Goal: Task Accomplishment & Management: Manage account settings

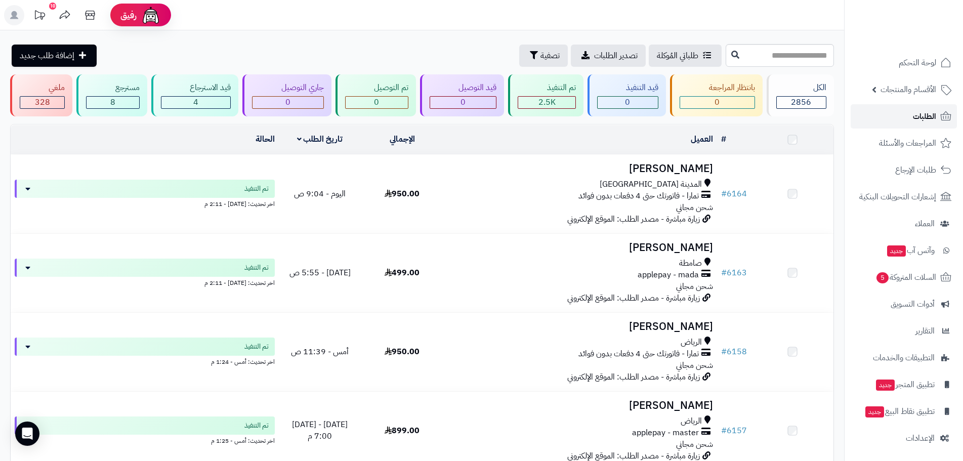
click at [922, 117] on span "الطلبات" at bounding box center [924, 116] width 23 height 14
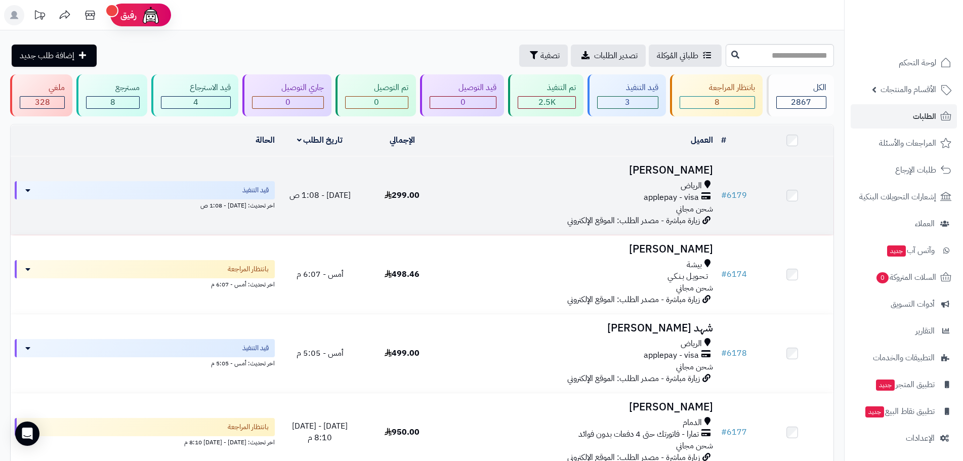
click at [661, 170] on h3 "[PERSON_NAME]" at bounding box center [580, 170] width 266 height 12
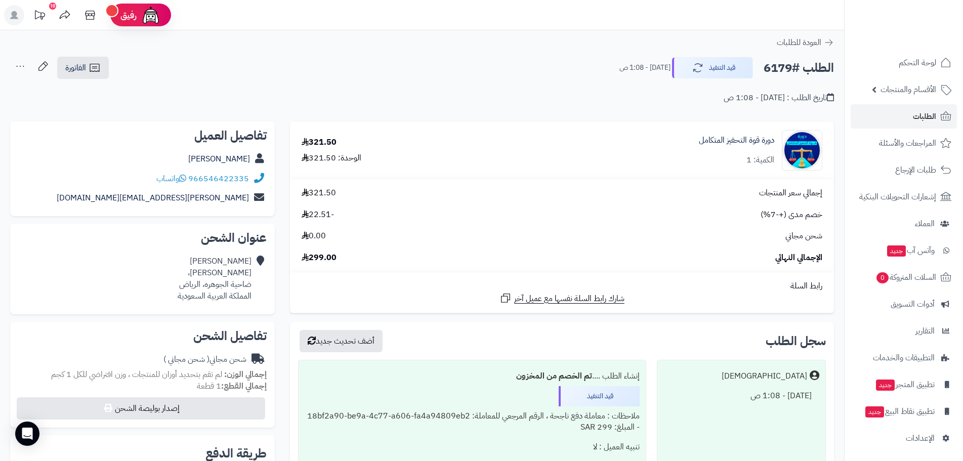
click at [725, 132] on div "دورة قوة التحفيز المتكامل الكمية: 1" at bounding box center [660, 150] width 340 height 40
click at [725, 138] on link "دورة قوة التحفيز المتكامل" at bounding box center [736, 141] width 75 height 12
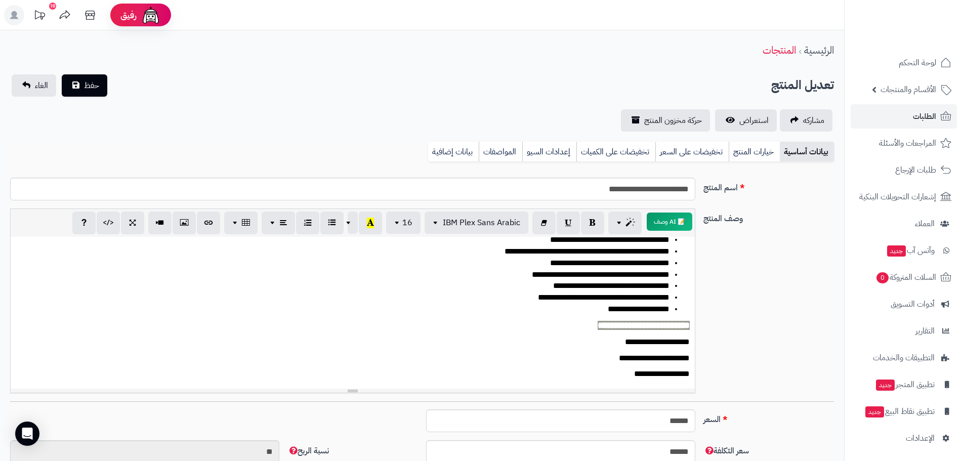
scroll to position [60, 0]
click at [932, 108] on link "الطلبات" at bounding box center [904, 116] width 106 height 24
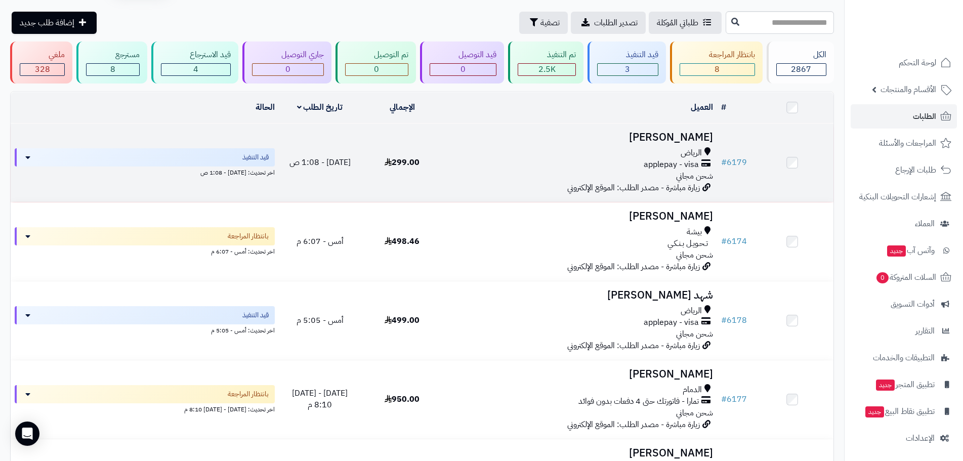
scroll to position [51, 0]
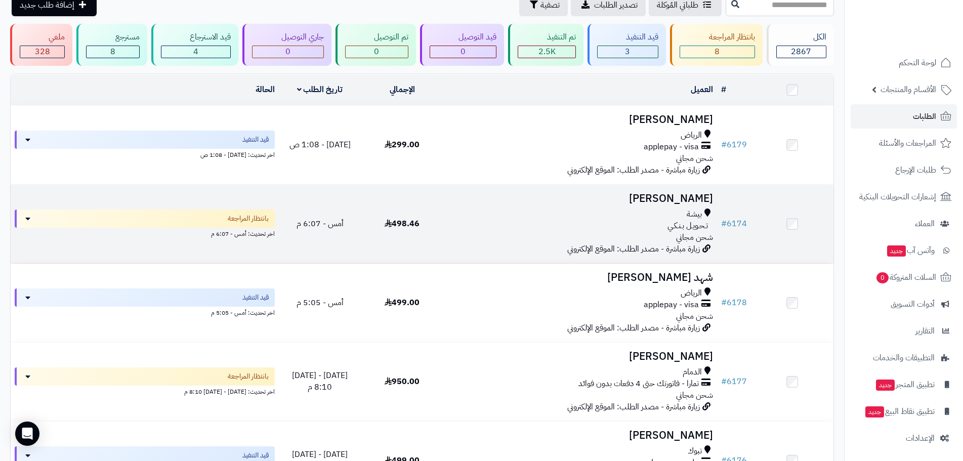
click at [700, 194] on h3 "[PERSON_NAME]" at bounding box center [580, 199] width 266 height 12
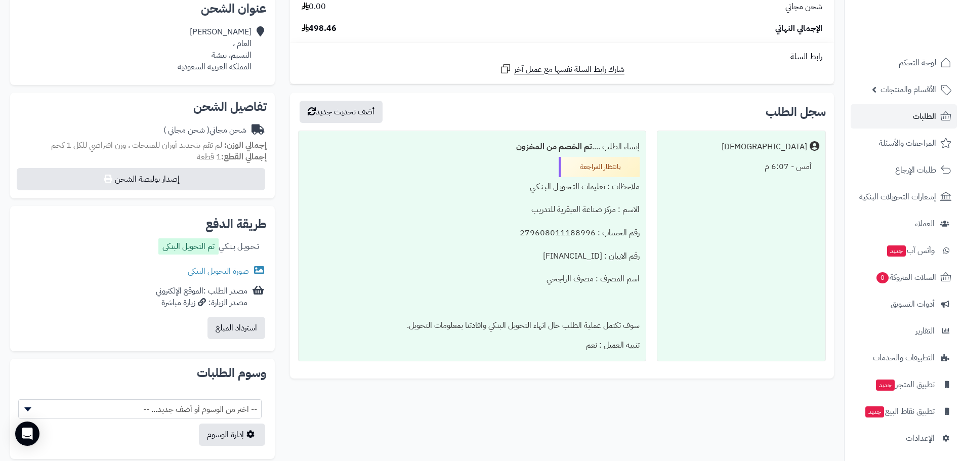
scroll to position [253, 0]
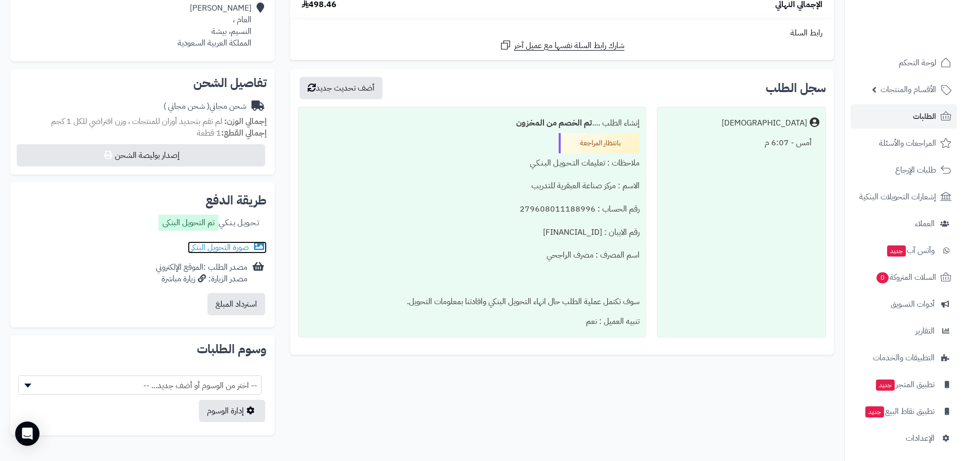
click at [195, 243] on link "صورة التحويل البنكى" at bounding box center [227, 247] width 79 height 12
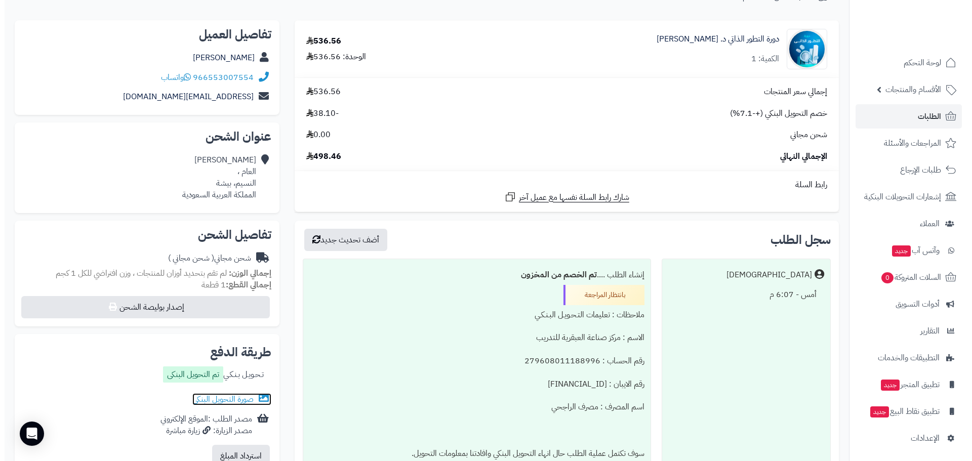
scroll to position [0, 0]
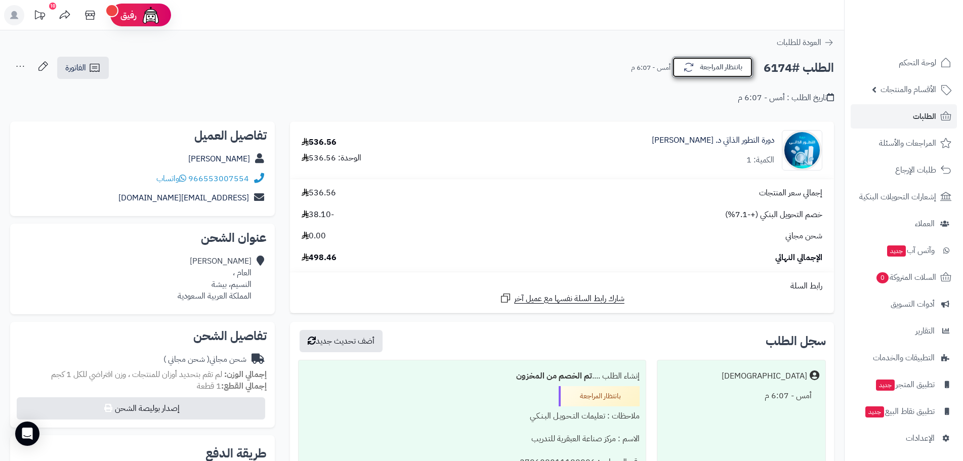
click at [699, 72] on button "بانتظار المراجعة" at bounding box center [712, 67] width 81 height 21
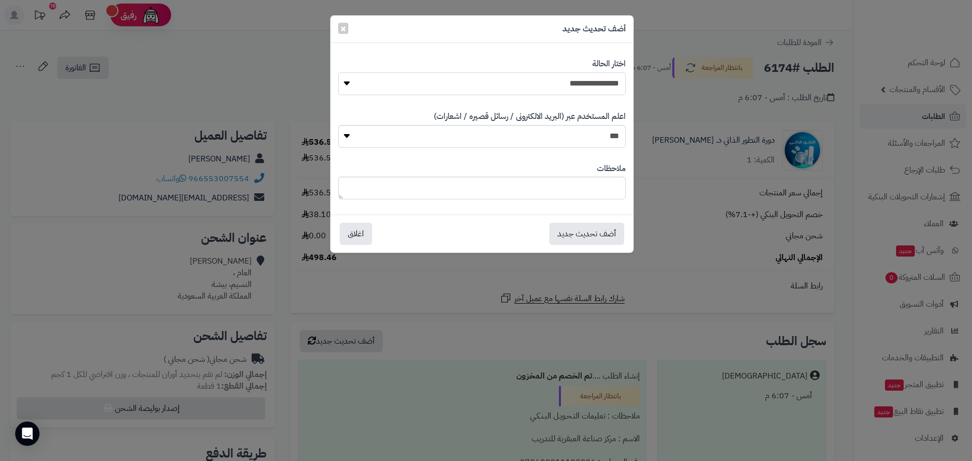
click at [610, 85] on select "**********" at bounding box center [481, 83] width 287 height 23
select select "*"
click at [338, 72] on select "**********" at bounding box center [481, 83] width 287 height 23
click at [583, 235] on button "أضف تحديث جديد" at bounding box center [586, 233] width 75 height 22
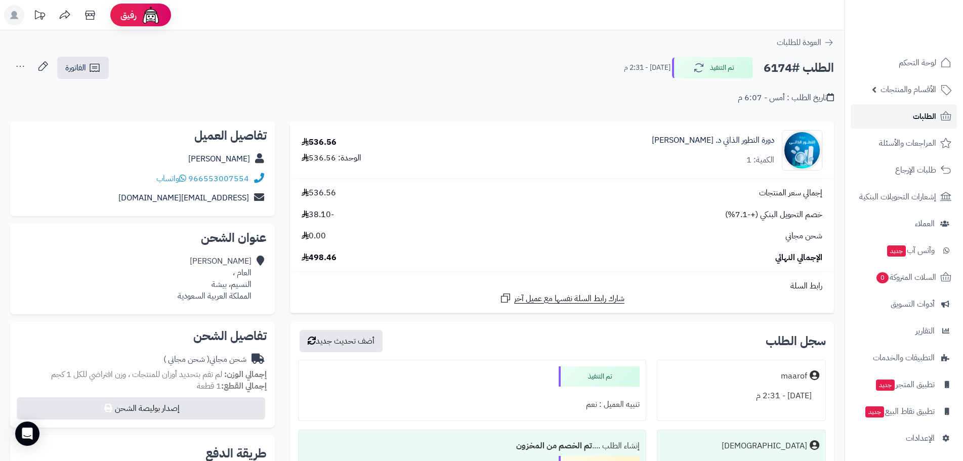
click at [931, 111] on span "الطلبات" at bounding box center [924, 116] width 23 height 14
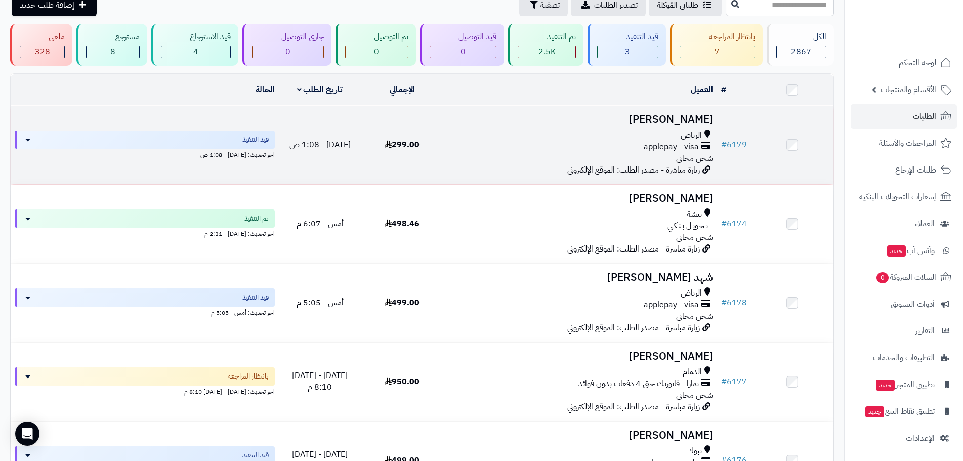
scroll to position [101, 0]
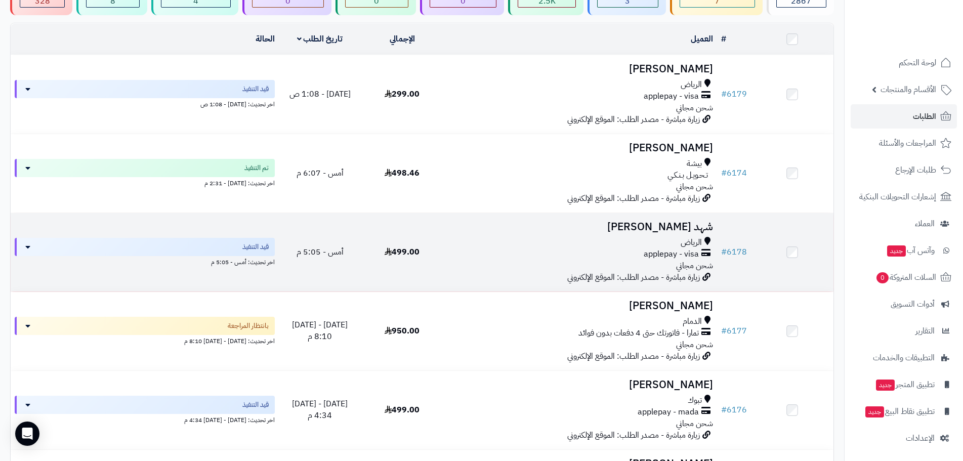
click at [693, 225] on h3 "شهد [PERSON_NAME]" at bounding box center [580, 227] width 266 height 12
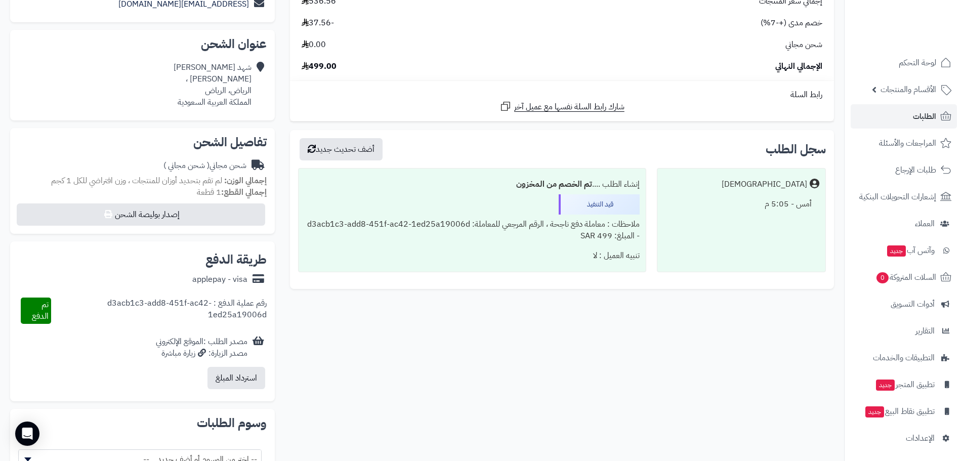
scroll to position [202, 0]
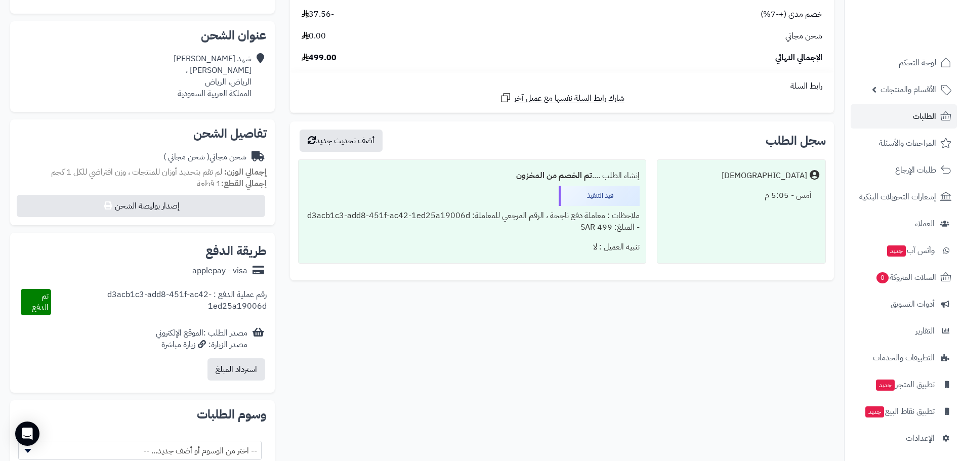
click at [150, 290] on div "رقم عملية الدفع : d3acb1c3-add8-451f-ac42-1ed25a19006d" at bounding box center [158, 302] width 215 height 26
click at [38, 289] on div "تم الدفع" at bounding box center [36, 302] width 30 height 26
click at [181, 291] on div "رقم عملية الدفع : d3acb1c3-add8-451f-ac42-1ed25a19006d" at bounding box center [158, 302] width 215 height 26
click at [227, 289] on div "رقم عملية الدفع : d3acb1c3-add8-451f-ac42-1ed25a19006d" at bounding box center [158, 302] width 215 height 26
click at [216, 265] on div "applepay - visa" at bounding box center [219, 271] width 55 height 12
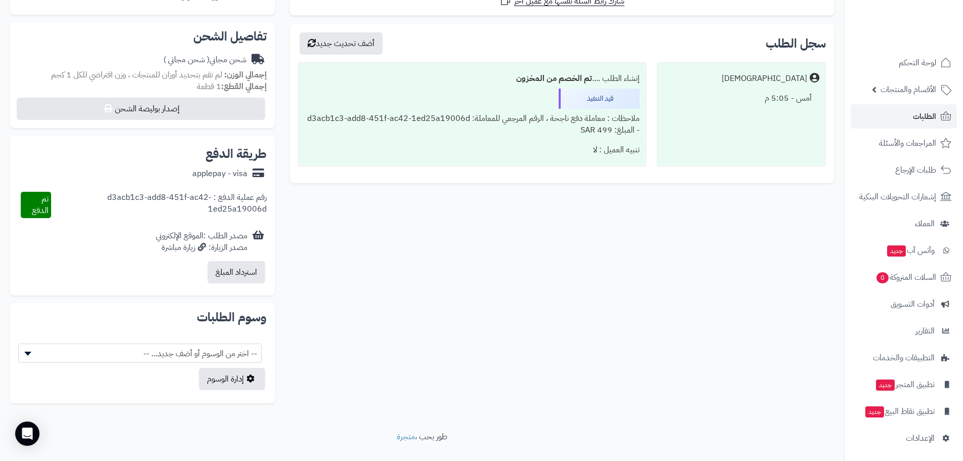
scroll to position [304, 0]
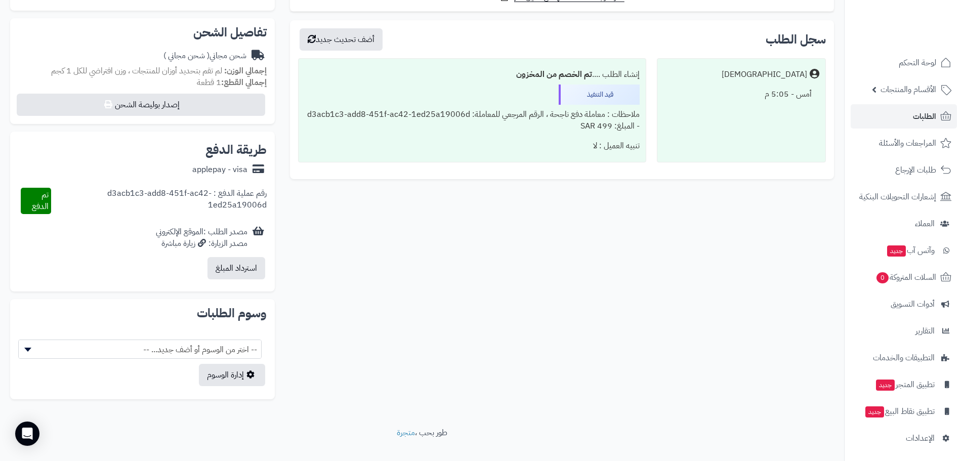
click at [178, 238] on div "مصدر الزيارة: زيارة مباشرة" at bounding box center [202, 244] width 92 height 12
click at [192, 226] on div "مصدر الطلب :الموقع الإلكتروني مصدر الزيارة: زيارة مباشرة" at bounding box center [202, 237] width 92 height 23
click at [210, 226] on div "مصدر الطلب :الموقع الإلكتروني مصدر الزيارة: زيارة مباشرة" at bounding box center [202, 237] width 92 height 23
click at [209, 193] on div "رقم عملية الدفع : d3acb1c3-add8-451f-ac42-1ed25a19006d" at bounding box center [158, 201] width 215 height 26
click at [209, 189] on div "رقم عملية الدفع : d3acb1c3-add8-451f-ac42-1ed25a19006d" at bounding box center [158, 201] width 215 height 26
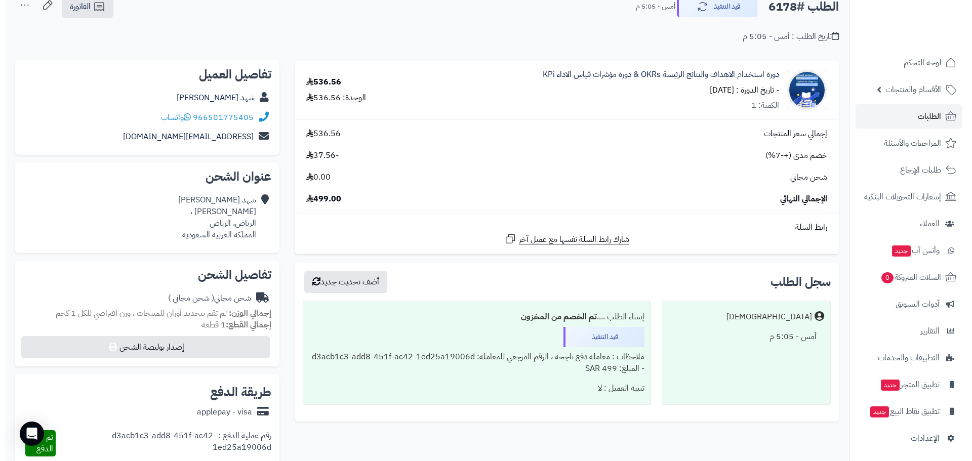
scroll to position [0, 0]
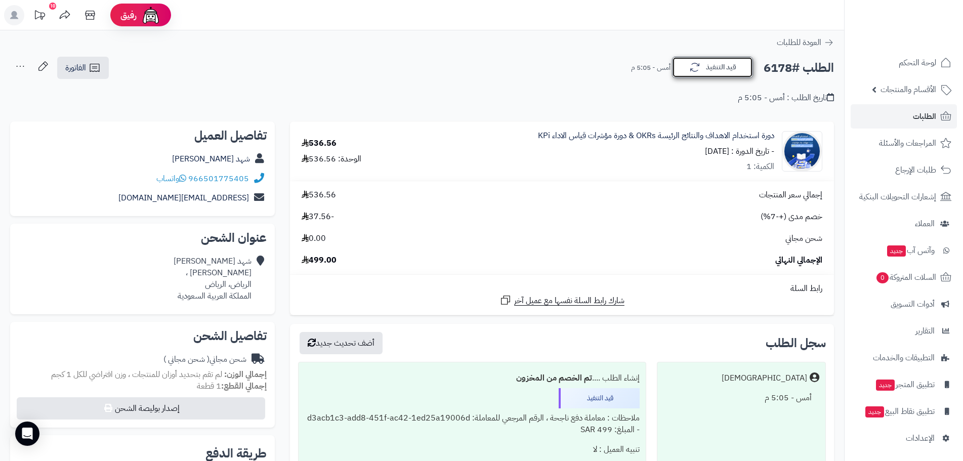
click at [716, 72] on button "قيد التنفيذ" at bounding box center [712, 67] width 81 height 21
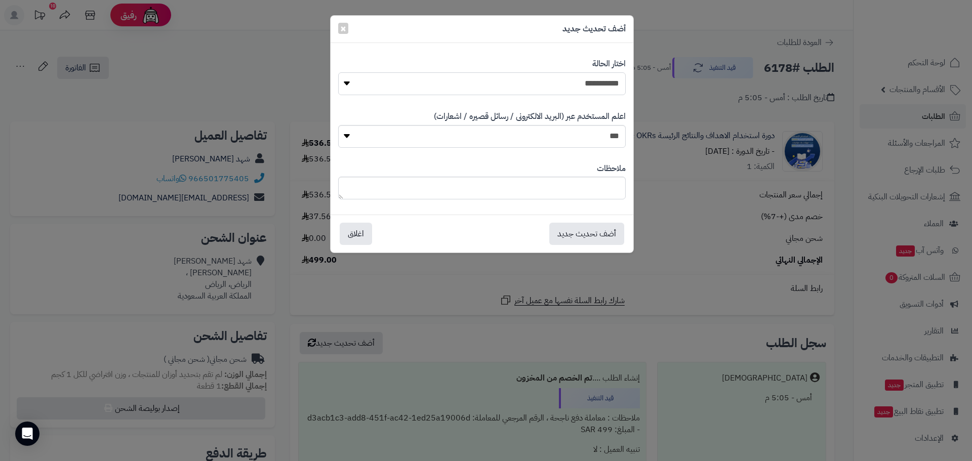
click at [619, 82] on select "**********" at bounding box center [481, 83] width 287 height 23
select select "*"
click at [338, 72] on select "**********" at bounding box center [481, 83] width 287 height 23
click at [587, 229] on button "أضف تحديث جديد" at bounding box center [586, 233] width 75 height 22
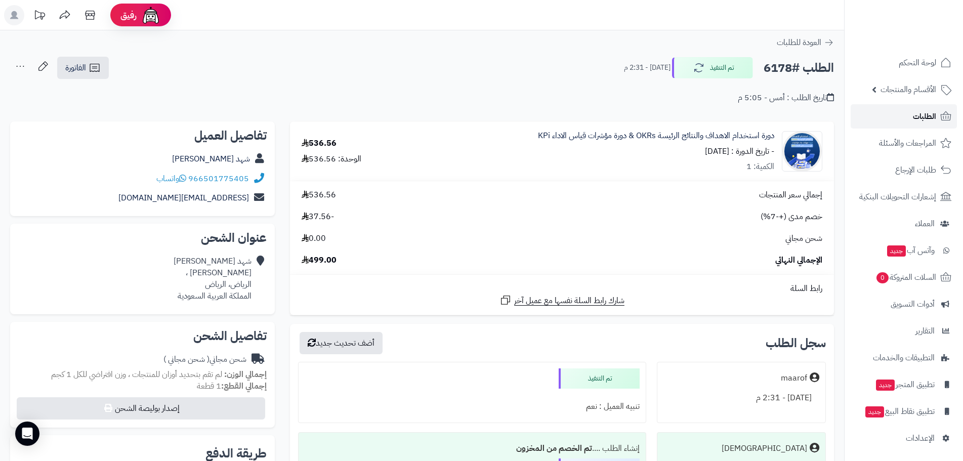
click at [931, 113] on span "الطلبات" at bounding box center [924, 116] width 23 height 14
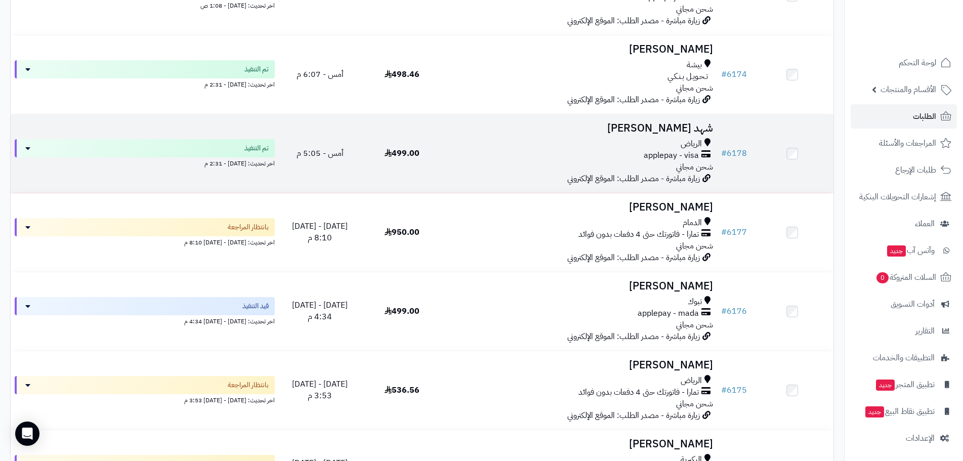
scroll to position [202, 0]
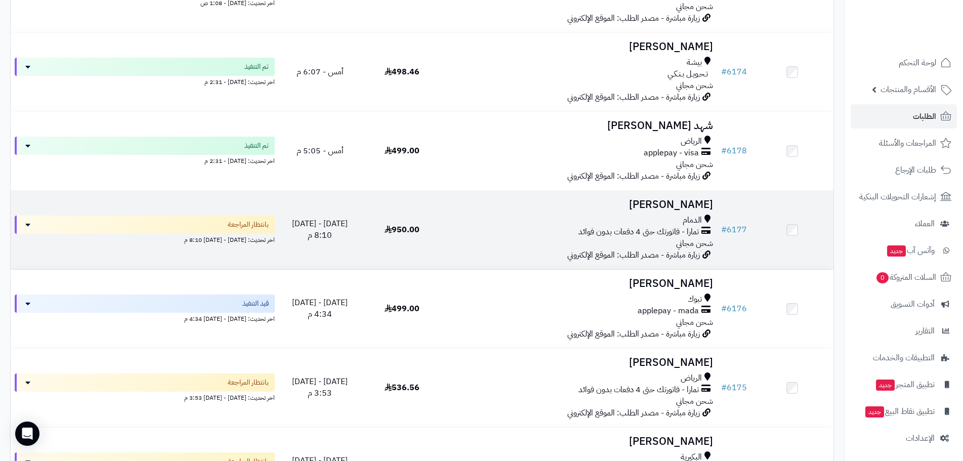
click at [656, 204] on h3 "[PERSON_NAME]" at bounding box center [580, 205] width 266 height 12
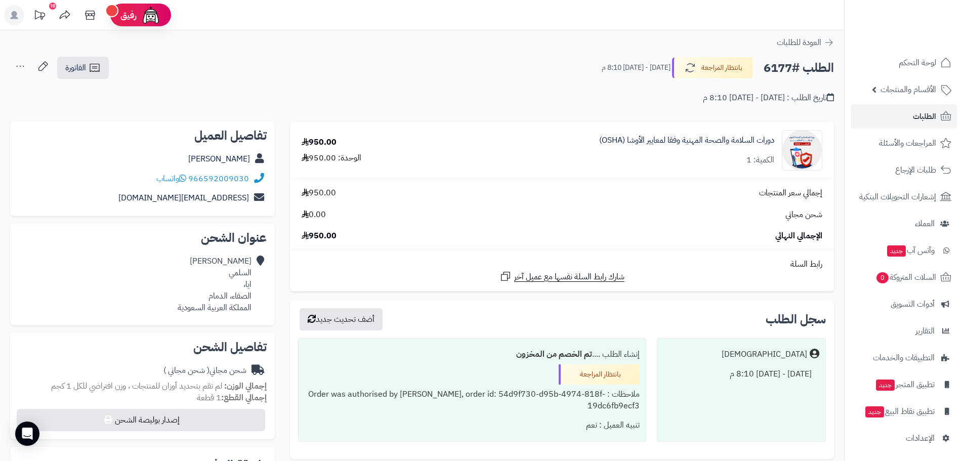
drag, startPoint x: 182, startPoint y: 154, endPoint x: 252, endPoint y: 159, distance: 70.0
click at [252, 159] on div "محمد سعود السلمي" at bounding box center [142, 159] width 248 height 20
copy div "محمد سعود السلمي"
click at [728, 76] on button "بانتظار المراجعة" at bounding box center [712, 67] width 81 height 21
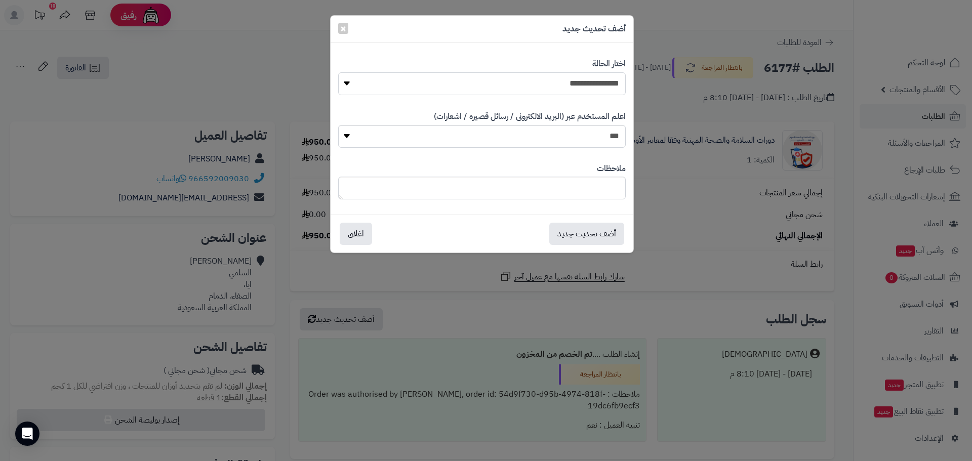
click at [598, 85] on select "**********" at bounding box center [481, 83] width 287 height 23
select select "*"
click at [338, 72] on select "**********" at bounding box center [481, 83] width 287 height 23
click at [582, 229] on button "أضف تحديث جديد" at bounding box center [586, 233] width 75 height 22
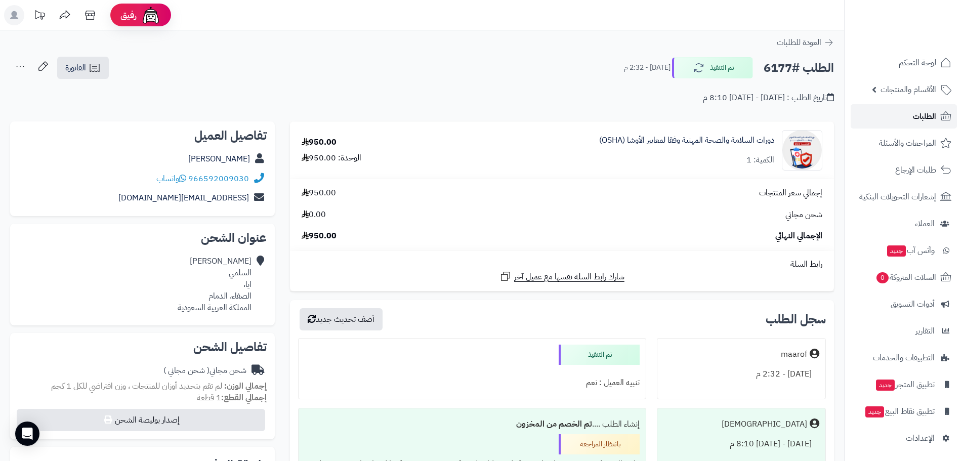
click at [919, 113] on span "الطلبات" at bounding box center [924, 116] width 23 height 14
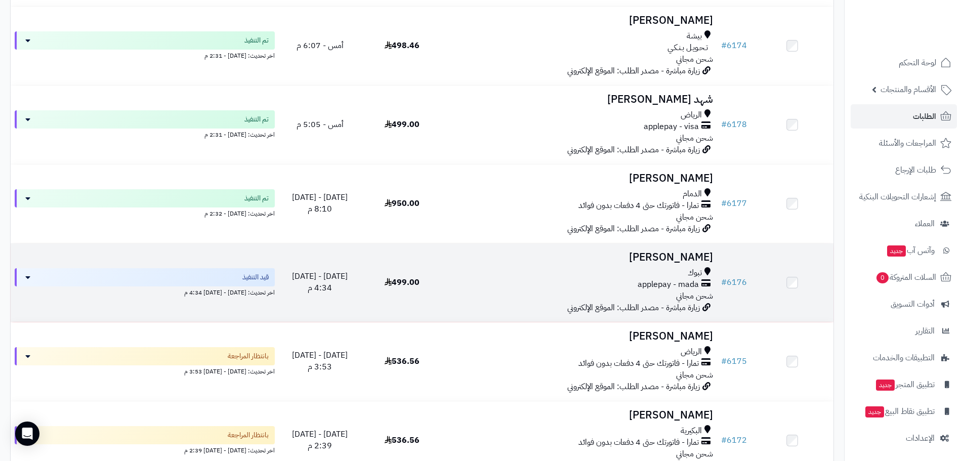
scroll to position [253, 0]
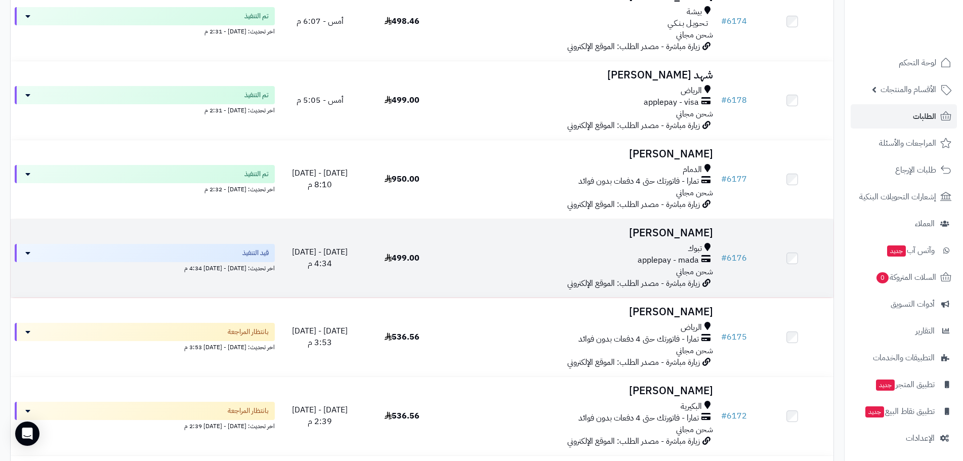
click at [680, 231] on h3 "ايمان الهندي" at bounding box center [580, 233] width 266 height 12
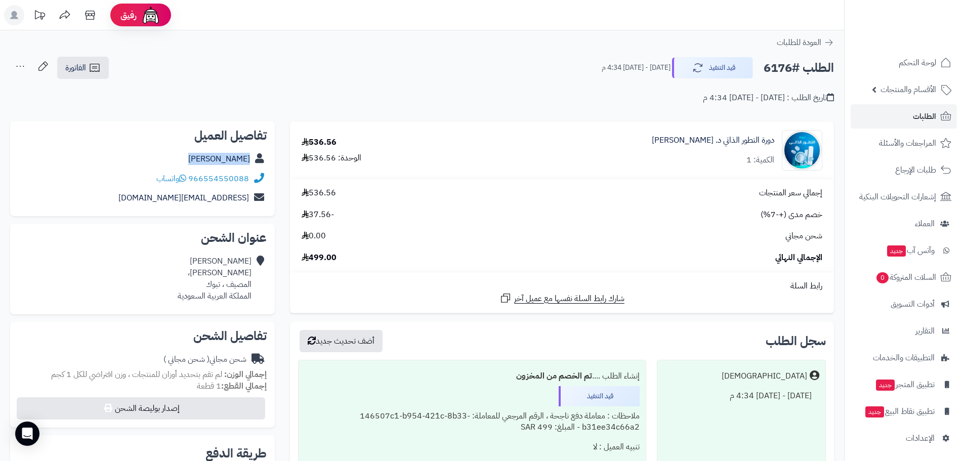
drag, startPoint x: 225, startPoint y: 162, endPoint x: 261, endPoint y: 162, distance: 36.4
click at [261, 162] on div "[PERSON_NAME]" at bounding box center [142, 159] width 248 height 20
copy div "[PERSON_NAME]"
click at [710, 68] on button "قيد التنفيذ" at bounding box center [712, 67] width 81 height 21
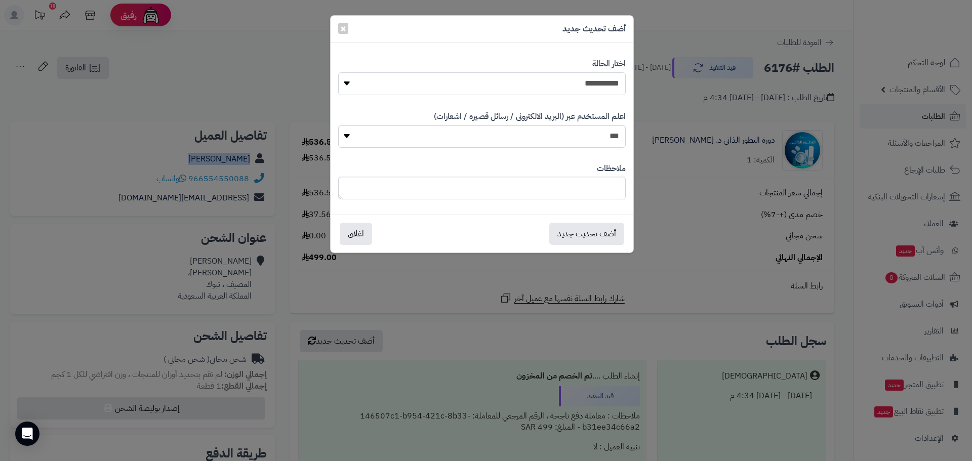
click at [611, 86] on select "**********" at bounding box center [481, 83] width 287 height 23
select select "*"
click at [338, 72] on select "**********" at bounding box center [481, 83] width 287 height 23
click at [584, 232] on button "أضف تحديث جديد" at bounding box center [586, 233] width 75 height 22
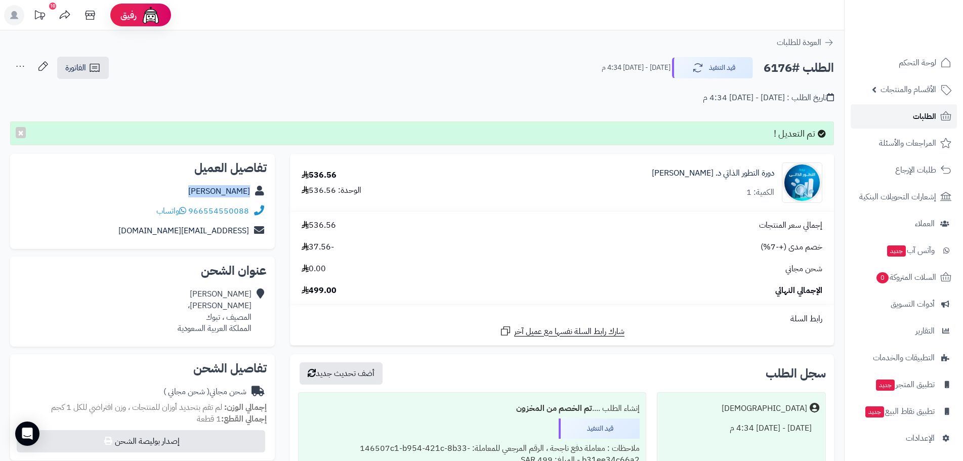
click at [914, 119] on span "الطلبات" at bounding box center [924, 116] width 23 height 14
click at [920, 114] on span "الطلبات" at bounding box center [924, 116] width 23 height 14
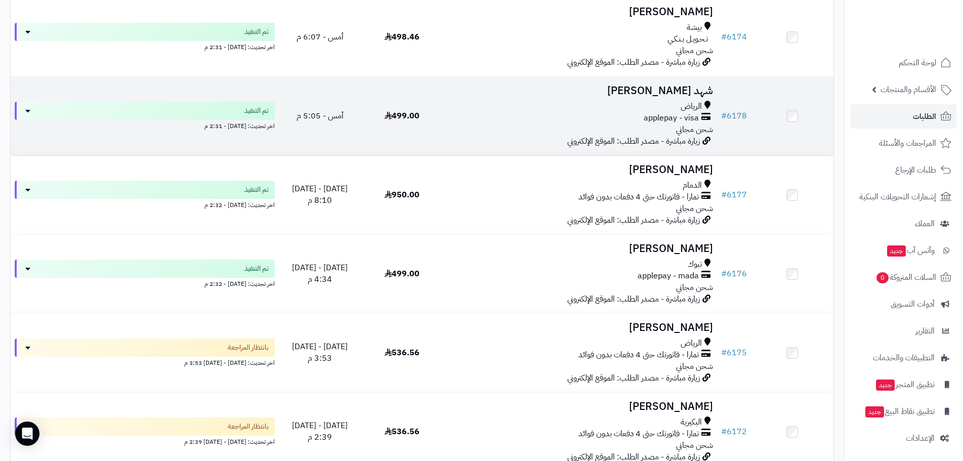
scroll to position [354, 0]
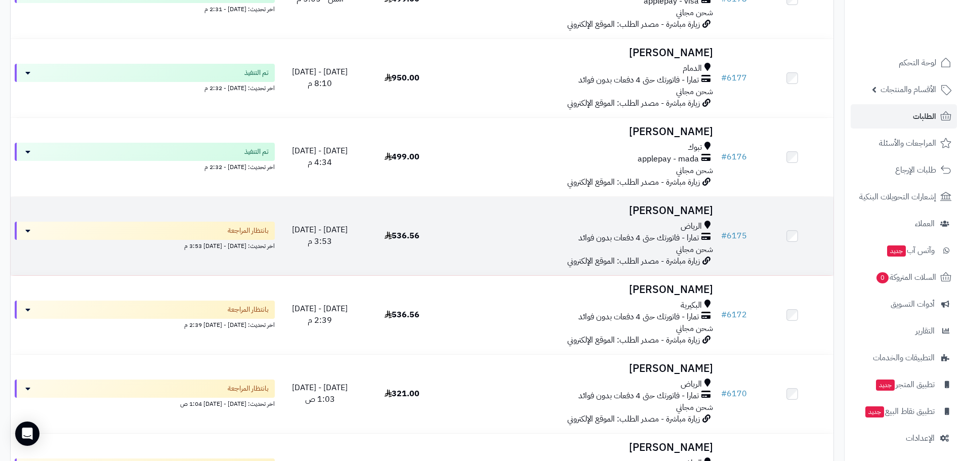
click at [687, 213] on h3 "[PERSON_NAME]" at bounding box center [580, 211] width 266 height 12
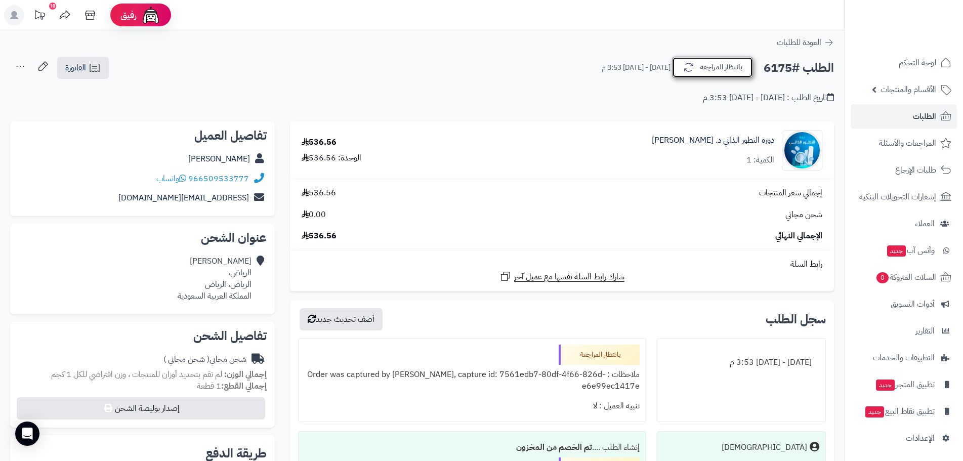
click at [716, 70] on button "بانتظار المراجعة" at bounding box center [712, 67] width 81 height 21
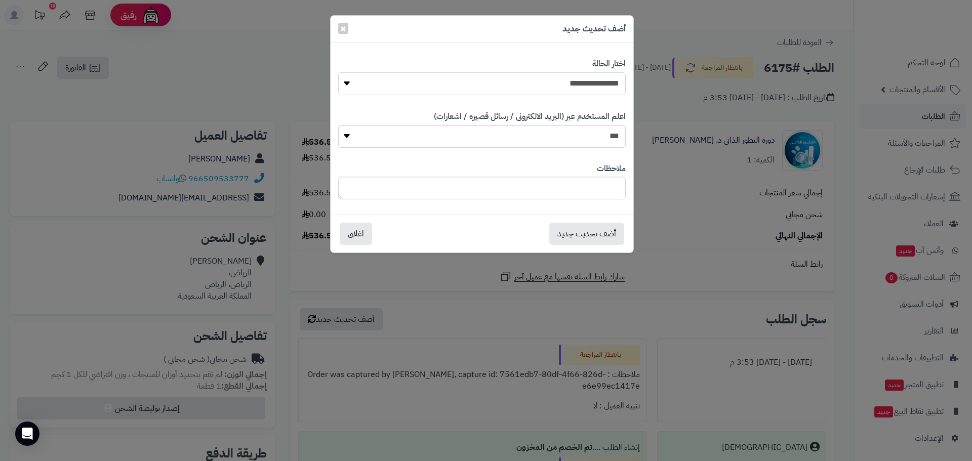
drag, startPoint x: 591, startPoint y: 84, endPoint x: 592, endPoint y: 94, distance: 10.2
click at [591, 84] on select "**********" at bounding box center [481, 83] width 287 height 23
select select "*"
click at [338, 72] on select "**********" at bounding box center [481, 83] width 287 height 23
click at [581, 236] on button "أضف تحديث جديد" at bounding box center [586, 233] width 75 height 22
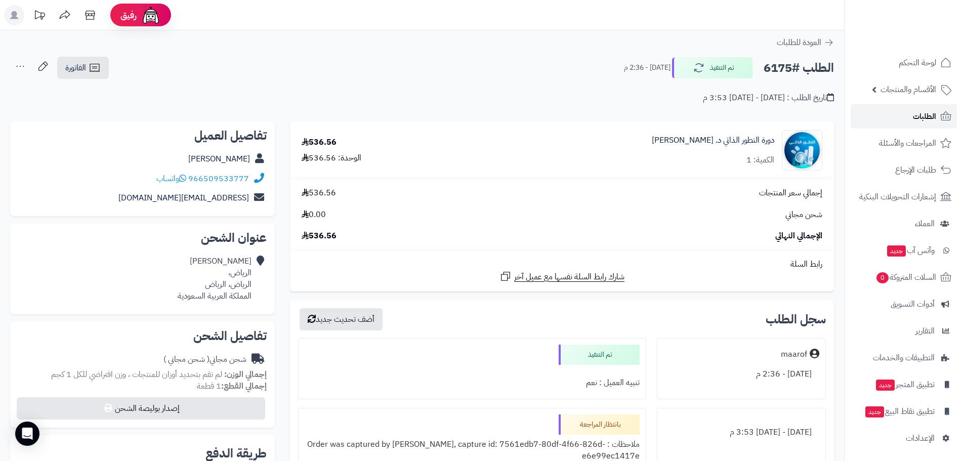
click at [920, 111] on span "الطلبات" at bounding box center [924, 116] width 23 height 14
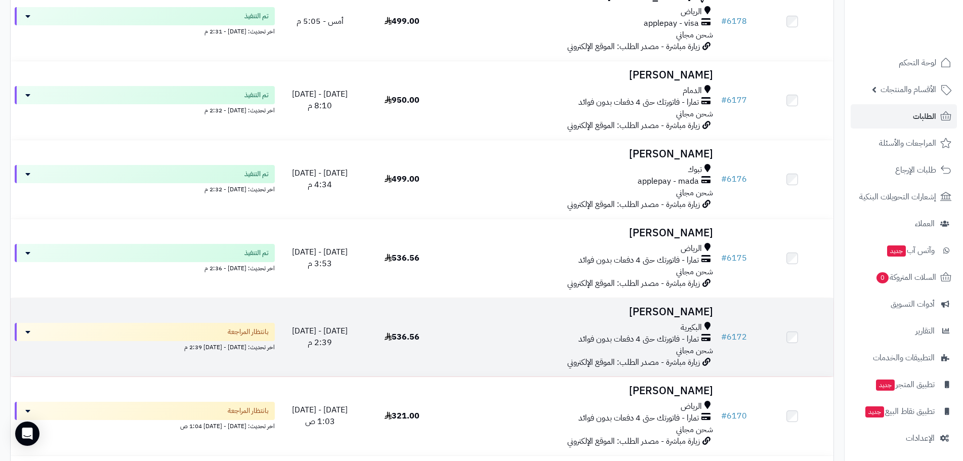
scroll to position [506, 0]
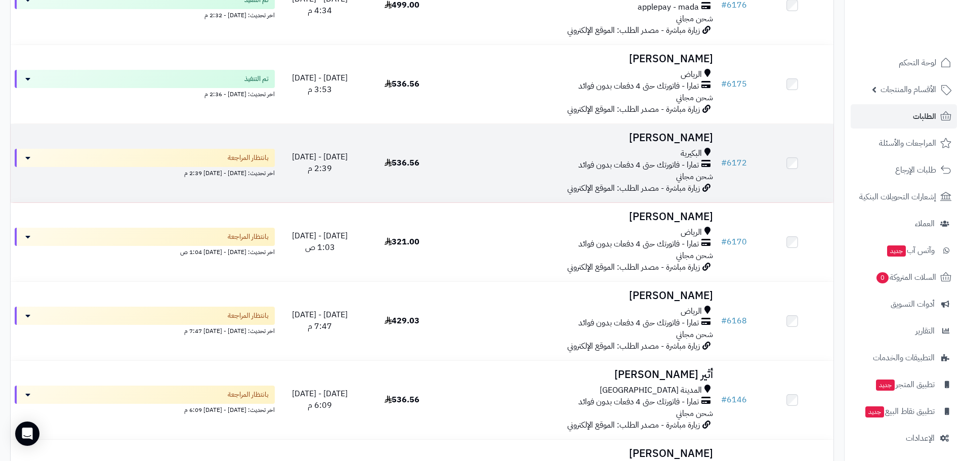
click at [673, 135] on h3 "[PERSON_NAME]" at bounding box center [580, 138] width 266 height 12
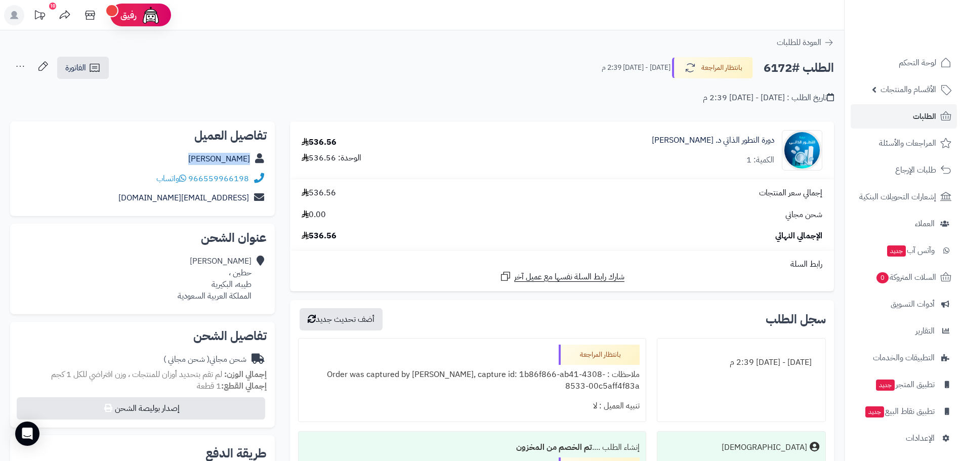
drag, startPoint x: 207, startPoint y: 155, endPoint x: 251, endPoint y: 160, distance: 43.8
click at [251, 160] on div "فاطمة الحربي" at bounding box center [142, 159] width 248 height 20
copy link "فاطمة الحربي"
click at [722, 72] on button "بانتظار المراجعة" at bounding box center [712, 67] width 81 height 21
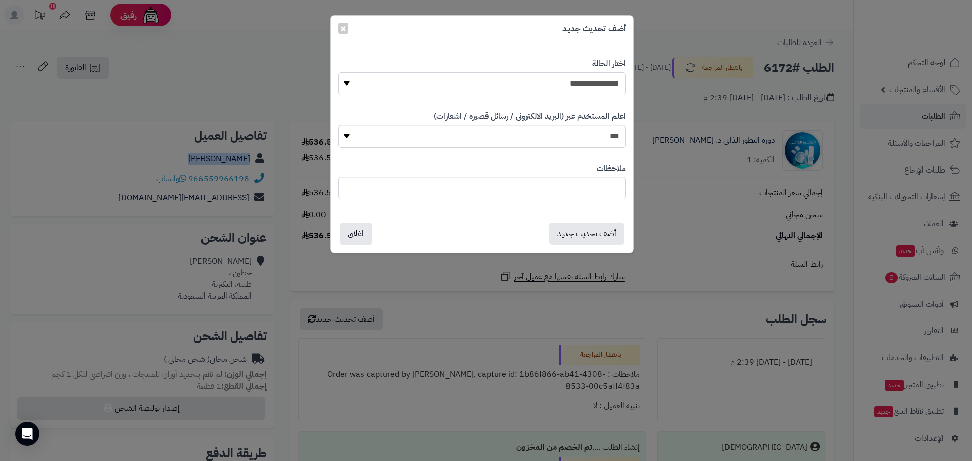
click at [606, 89] on select "**********" at bounding box center [481, 83] width 287 height 23
select select "*"
click at [338, 72] on select "**********" at bounding box center [481, 83] width 287 height 23
click at [596, 230] on button "أضف تحديث جديد" at bounding box center [586, 233] width 75 height 22
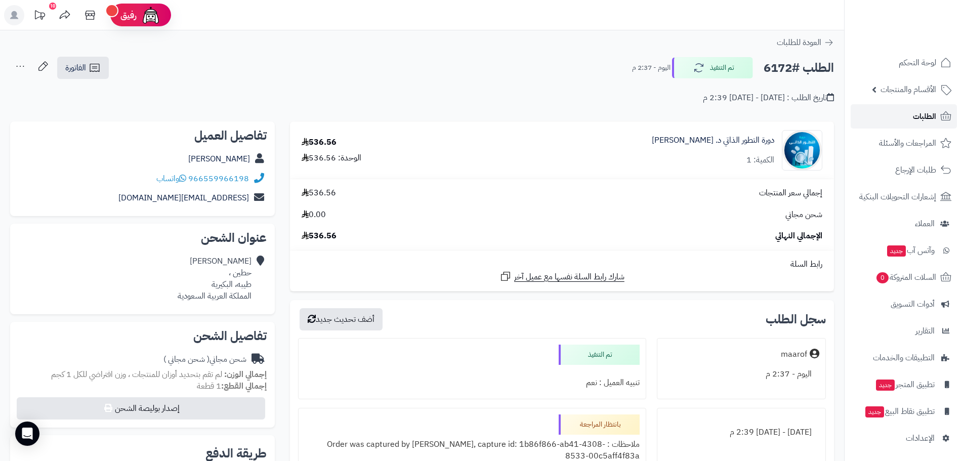
click at [929, 116] on span "الطلبات" at bounding box center [924, 116] width 23 height 14
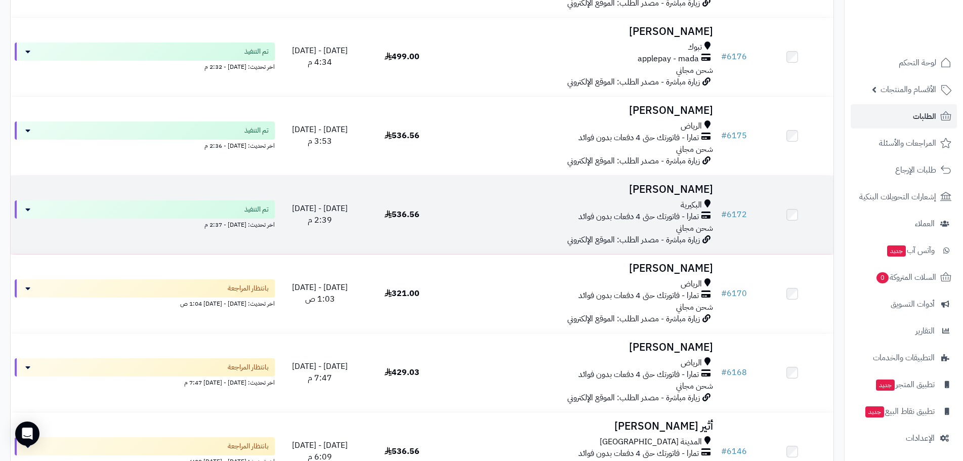
scroll to position [455, 0]
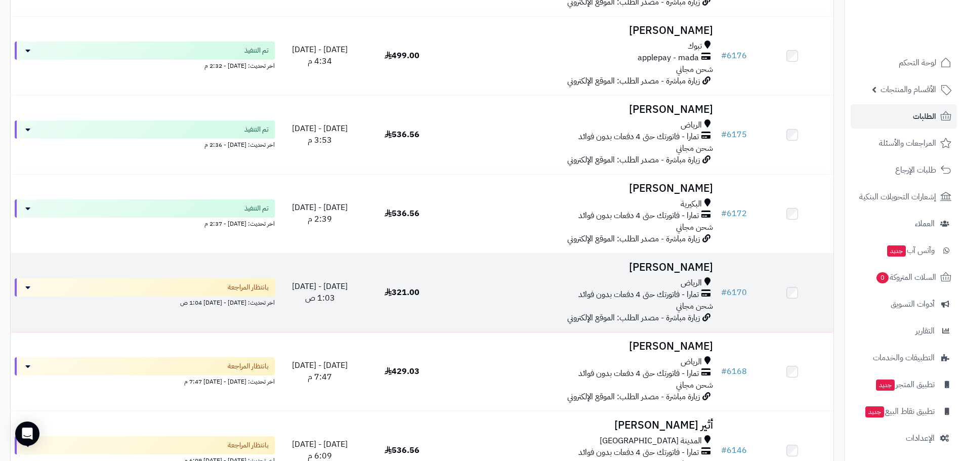
click at [659, 256] on td "ايمن الوديع الرياض تمارا - فاتورتك حتى 4 دفعات بدون فوائد شحن مجاني زيارة مباشر…" at bounding box center [580, 293] width 274 height 78
click at [682, 268] on h3 "ايمن الوديع" at bounding box center [580, 268] width 266 height 12
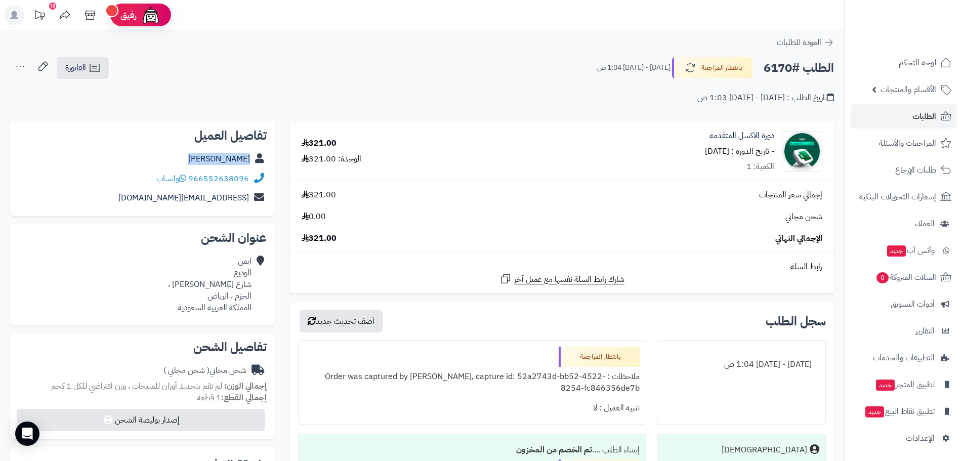
drag, startPoint x: 201, startPoint y: 156, endPoint x: 264, endPoint y: 158, distance: 62.3
click at [264, 158] on div "[PERSON_NAME]" at bounding box center [142, 159] width 248 height 20
copy div "[PERSON_NAME]"
click at [725, 68] on button "بانتظار المراجعة" at bounding box center [712, 67] width 81 height 21
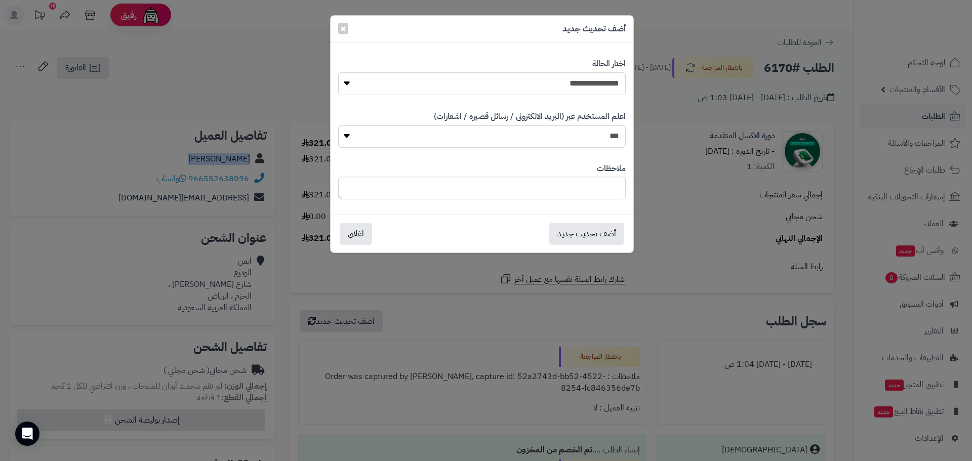
click at [599, 82] on select "**********" at bounding box center [481, 83] width 287 height 23
select select "*"
click at [338, 72] on select "**********" at bounding box center [481, 83] width 287 height 23
click at [580, 243] on button "أضف تحديث جديد" at bounding box center [586, 233] width 75 height 22
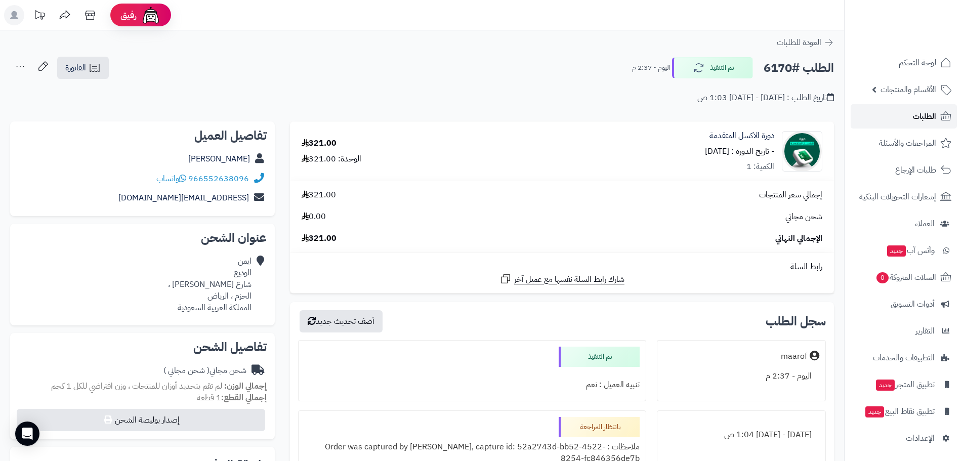
click at [920, 117] on span "الطلبات" at bounding box center [924, 116] width 23 height 14
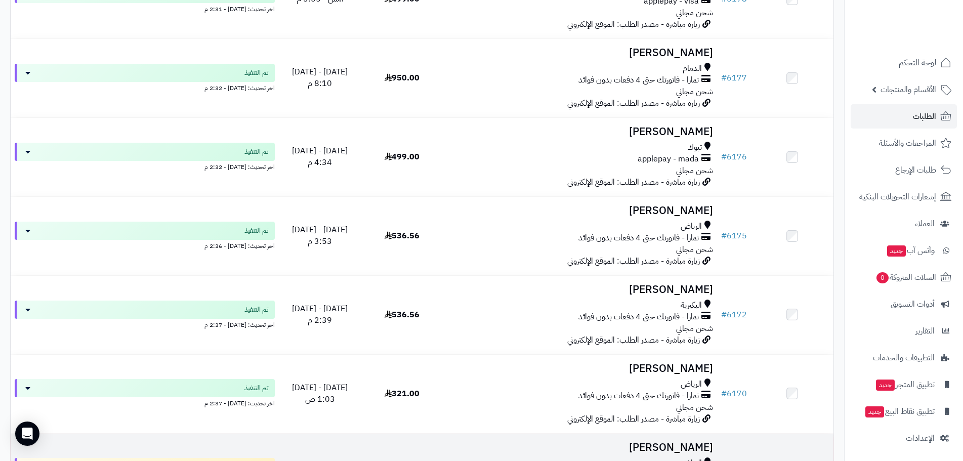
scroll to position [658, 0]
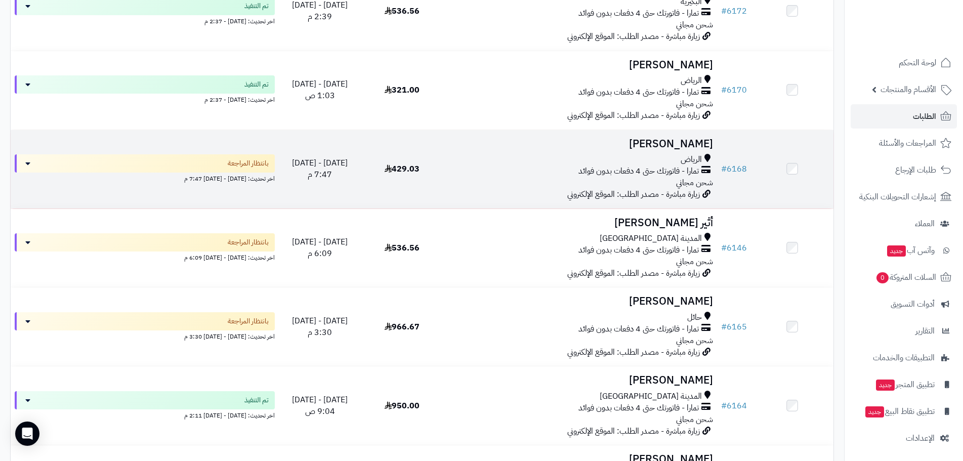
click at [648, 141] on h3 "عبدالعزيز العطيشان" at bounding box center [580, 144] width 266 height 12
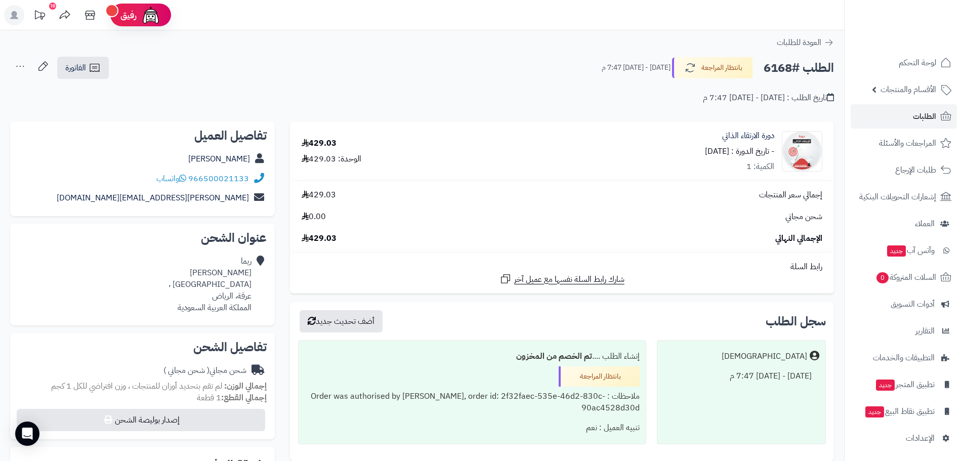
drag, startPoint x: 185, startPoint y: 157, endPoint x: 254, endPoint y: 160, distance: 68.9
click at [254, 160] on div "[PERSON_NAME]" at bounding box center [142, 159] width 248 height 20
copy div "[PERSON_NAME]"
click at [727, 71] on button "بانتظار المراجعة" at bounding box center [712, 67] width 81 height 21
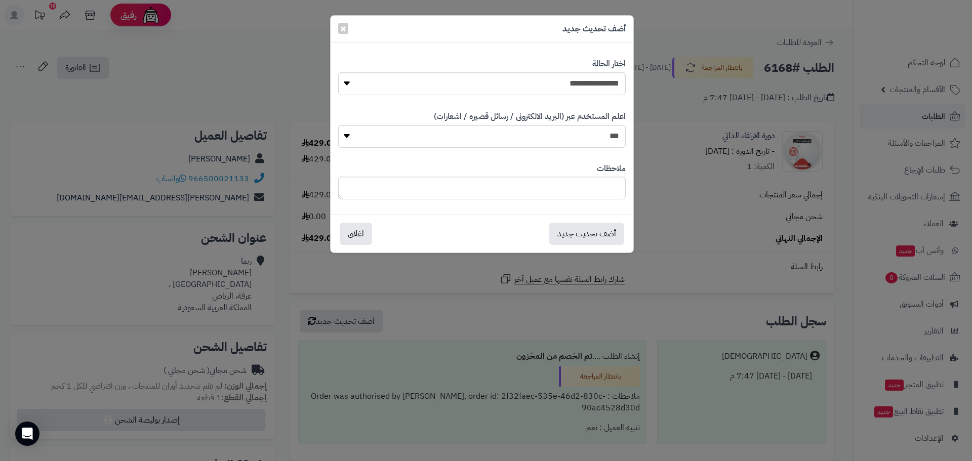
click at [634, 81] on div "**********" at bounding box center [486, 230] width 972 height 461
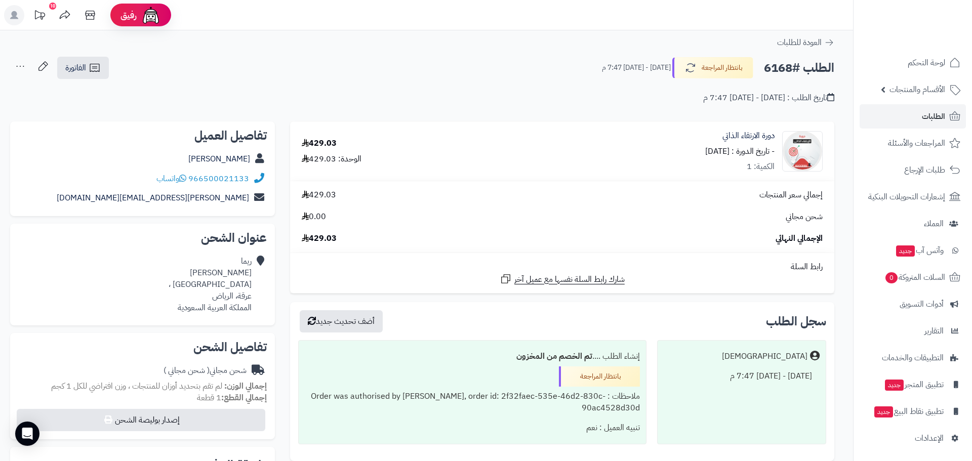
click at [619, 84] on div at bounding box center [486, 230] width 972 height 461
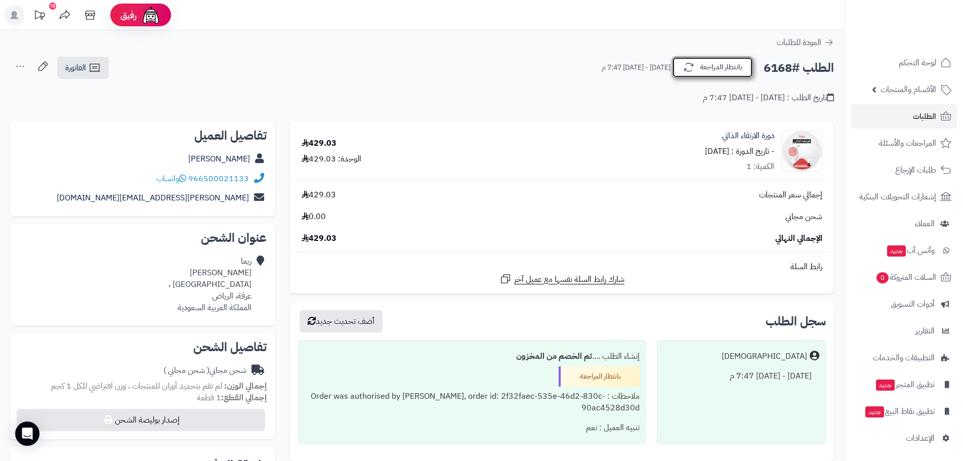
click at [712, 64] on button "بانتظار المراجعة" at bounding box center [712, 67] width 81 height 21
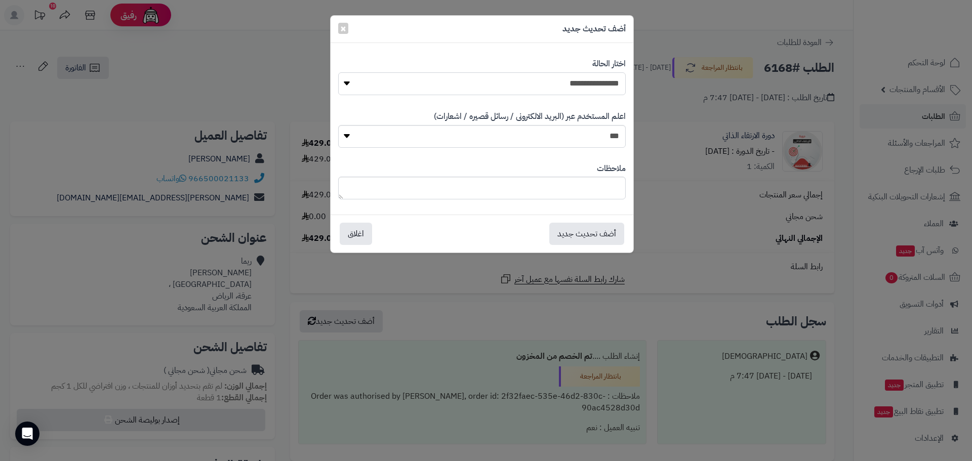
click at [595, 74] on select "**********" at bounding box center [481, 83] width 287 height 23
select select "*"
click at [338, 72] on select "**********" at bounding box center [481, 83] width 287 height 23
click at [581, 230] on button "أضف تحديث جديد" at bounding box center [586, 233] width 75 height 22
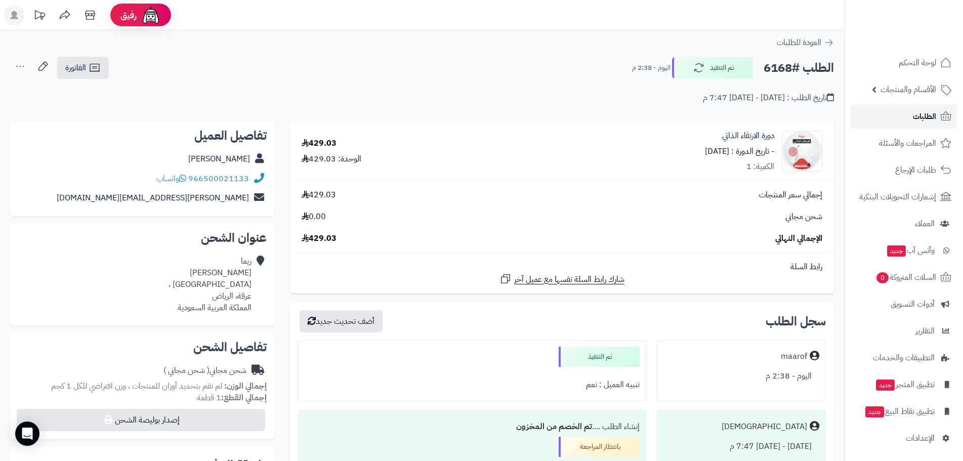
click at [923, 114] on span "الطلبات" at bounding box center [924, 116] width 23 height 14
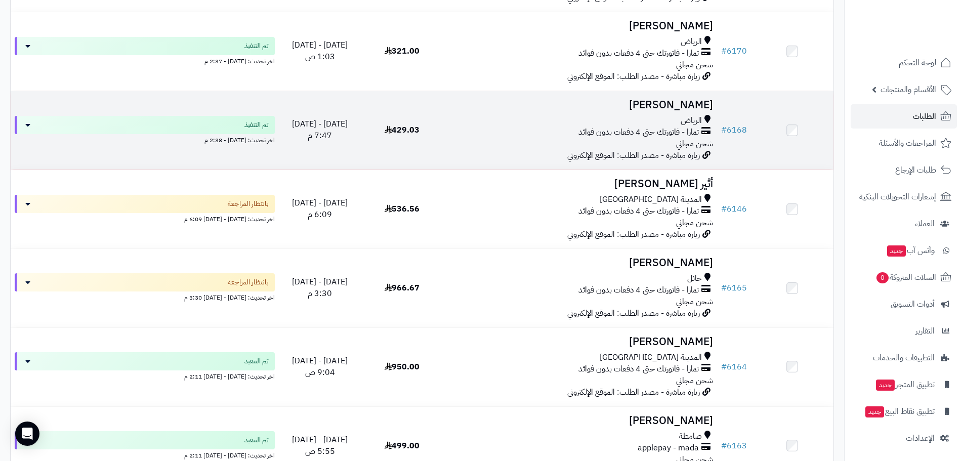
scroll to position [708, 0]
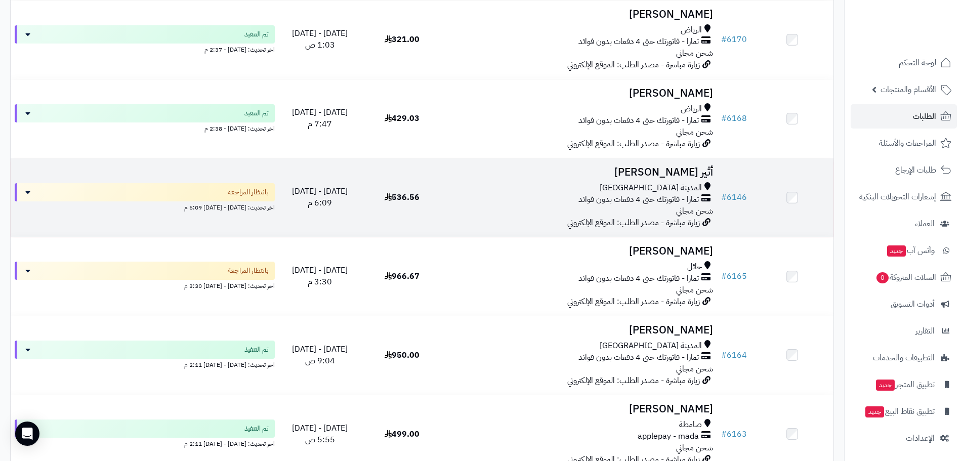
click at [689, 166] on h3 "أثير [PERSON_NAME]" at bounding box center [580, 172] width 266 height 12
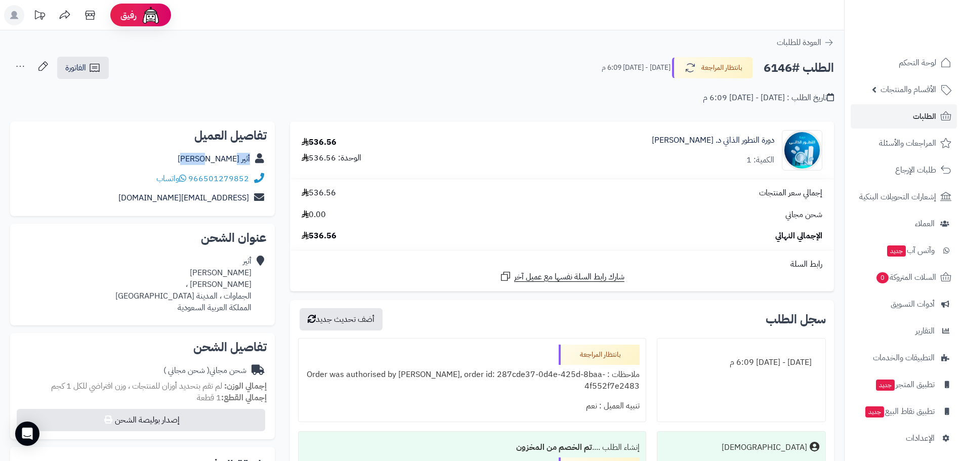
drag, startPoint x: 207, startPoint y: 161, endPoint x: 254, endPoint y: 160, distance: 46.1
click at [254, 160] on div "أثير الجهني" at bounding box center [142, 159] width 248 height 20
copy div "أثير الجهني"
click at [739, 72] on button "بانتظار المراجعة" at bounding box center [712, 67] width 81 height 21
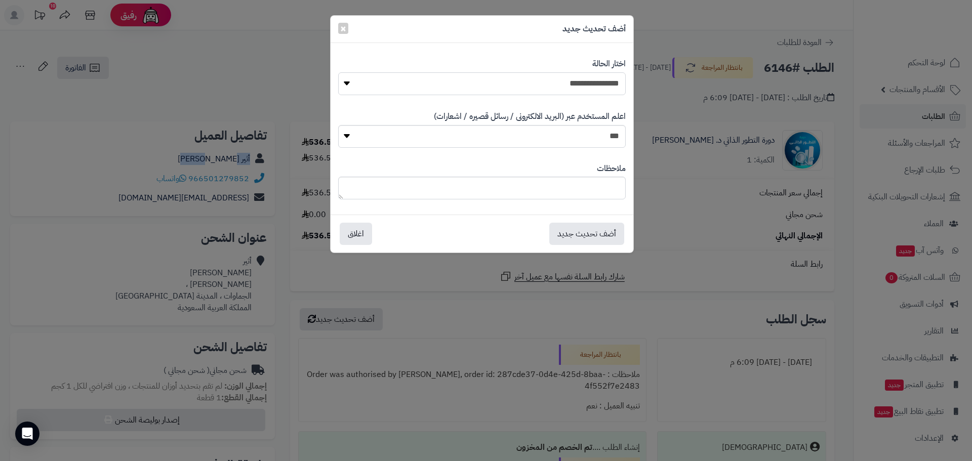
drag, startPoint x: 595, startPoint y: 82, endPoint x: 596, endPoint y: 92, distance: 9.7
click at [595, 82] on select "**********" at bounding box center [481, 83] width 287 height 23
select select "*"
click at [338, 72] on select "**********" at bounding box center [481, 83] width 287 height 23
click at [579, 233] on button "أضف تحديث جديد" at bounding box center [586, 233] width 75 height 22
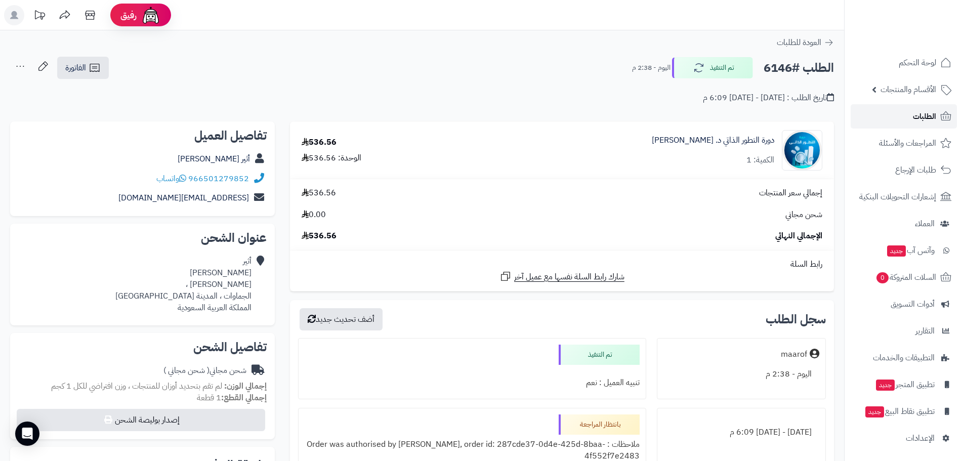
click at [929, 117] on span "الطلبات" at bounding box center [924, 116] width 23 height 14
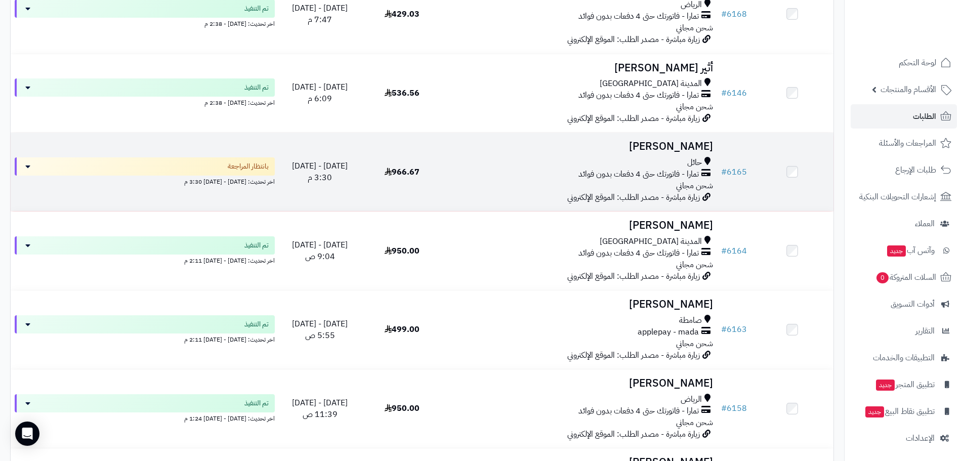
scroll to position [759, 0]
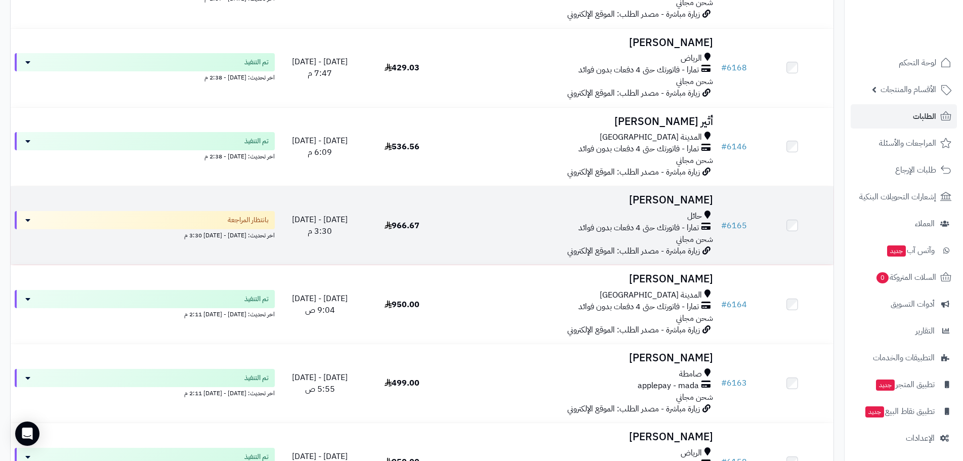
click at [687, 203] on h3 "عبير الشمري" at bounding box center [580, 200] width 266 height 12
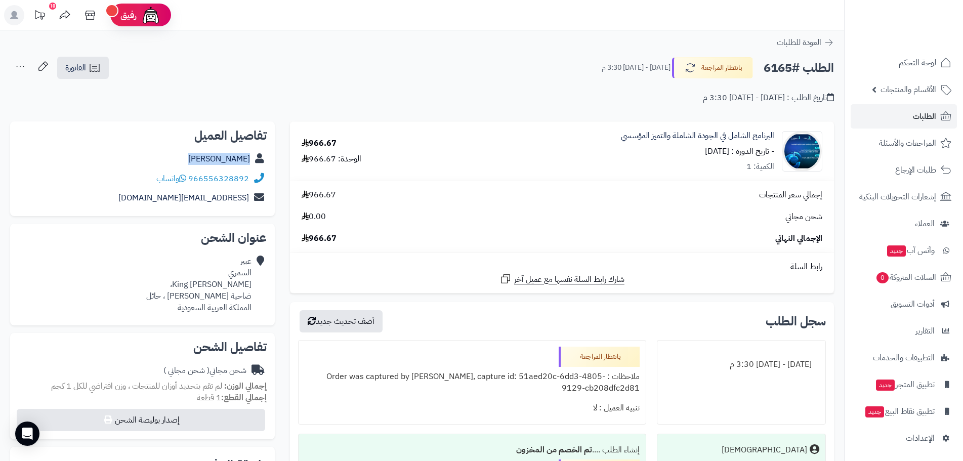
drag, startPoint x: 213, startPoint y: 161, endPoint x: 251, endPoint y: 162, distance: 38.5
click at [251, 162] on div "[PERSON_NAME]" at bounding box center [142, 159] width 248 height 20
copy link "عبير الشمري"
click at [714, 131] on link "البرنامج الشامل في الجودة الشاملة والتميز المؤسسي" at bounding box center [697, 136] width 153 height 12
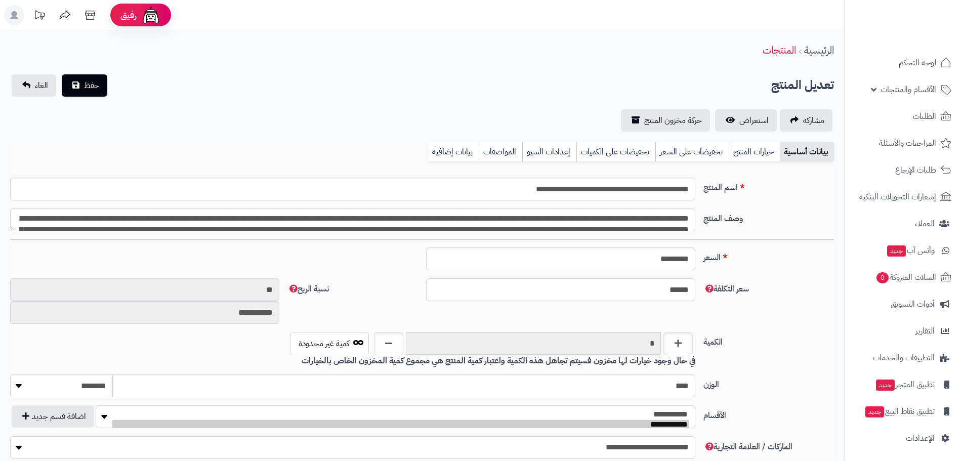
type input "*******"
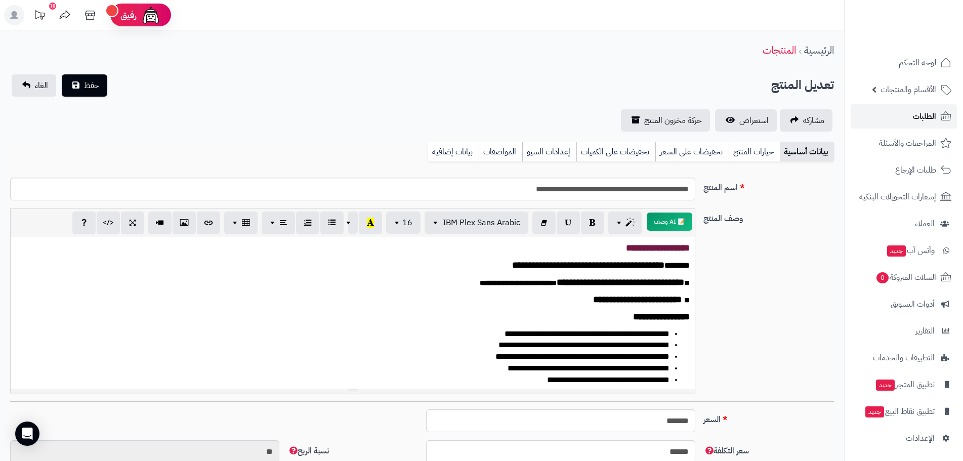
click at [918, 118] on span "الطلبات" at bounding box center [924, 116] width 23 height 14
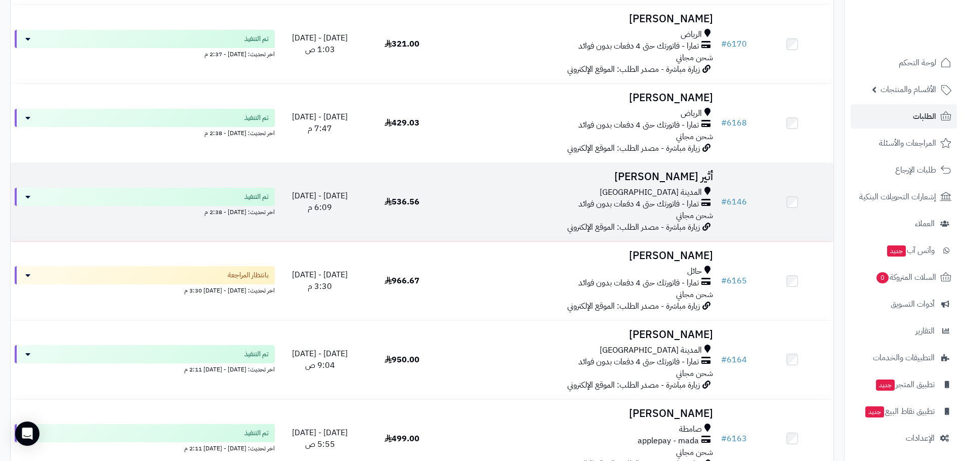
scroll to position [759, 0]
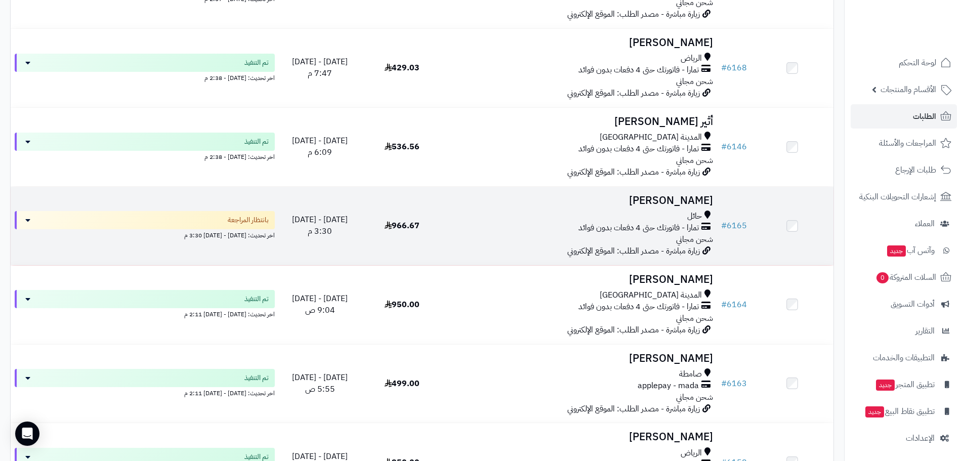
click at [683, 199] on h3 "عبير الشمري" at bounding box center [580, 201] width 266 height 12
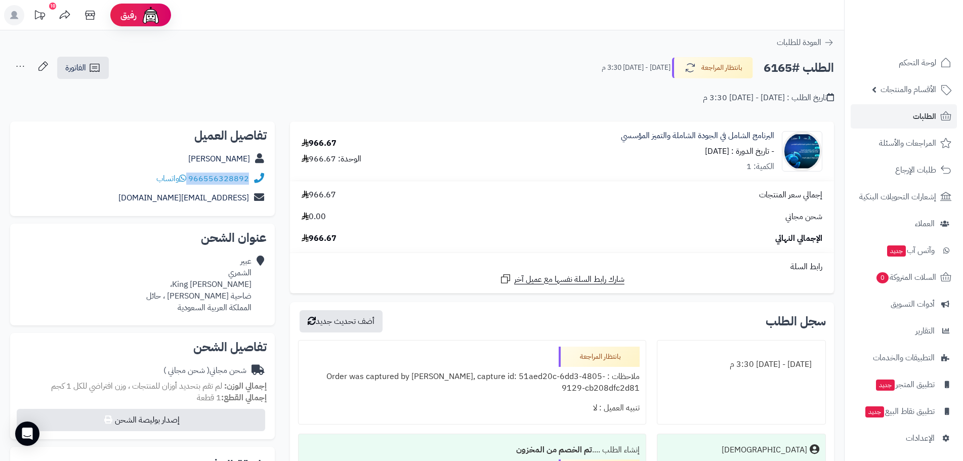
drag, startPoint x: 249, startPoint y: 179, endPoint x: 189, endPoint y: 179, distance: 60.7
click at [189, 179] on div "966556328892 واتساب" at bounding box center [142, 179] width 248 height 20
copy div "966556328892"
drag, startPoint x: 204, startPoint y: 159, endPoint x: 250, endPoint y: 162, distance: 46.1
click at [250, 162] on div "[PERSON_NAME]" at bounding box center [142, 159] width 248 height 20
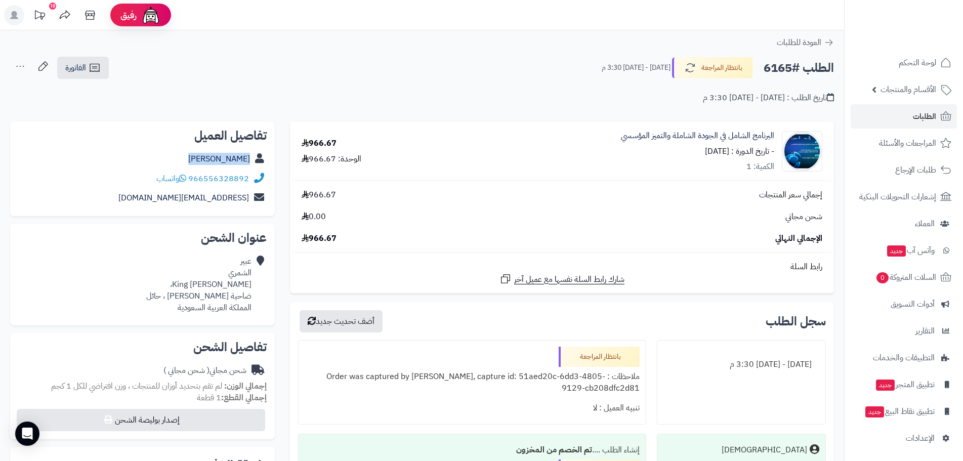
copy link "[PERSON_NAME]"
drag, startPoint x: 651, startPoint y: 136, endPoint x: 774, endPoint y: 140, distance: 122.6
click at [774, 140] on div "البرنامج الشامل في الجودة الشاملة والتميز المؤسسي - تاريخ الدورة : 08/09/2025 ا…" at bounding box center [635, 151] width 389 height 43
copy link "البرنامج الشامل في الجودة الشاملة والتميز المؤسسي"
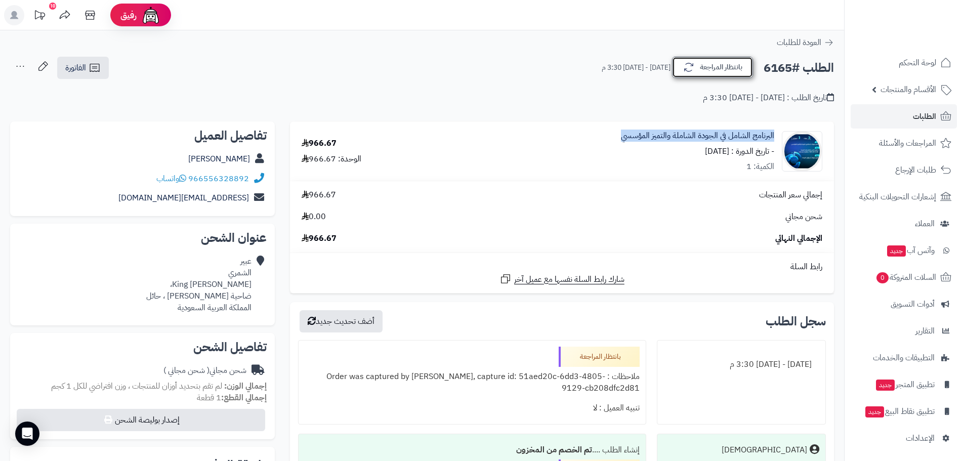
click at [725, 72] on button "بانتظار المراجعة" at bounding box center [712, 67] width 81 height 21
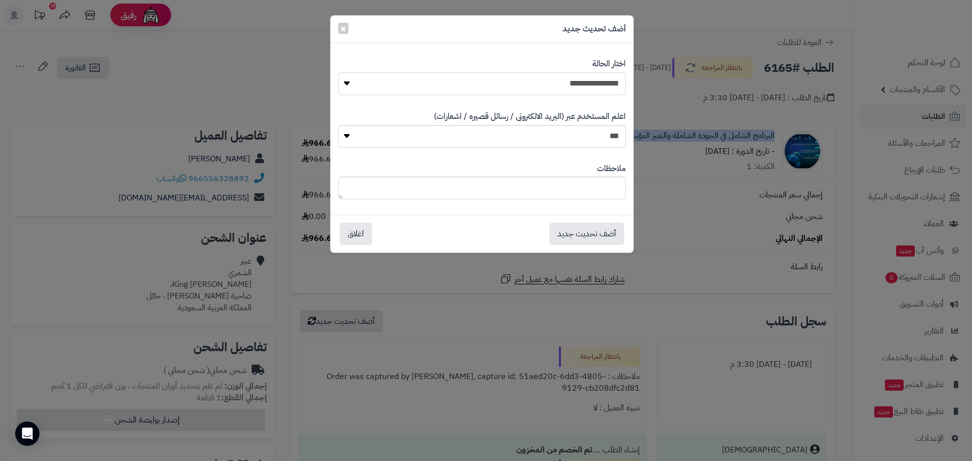
click at [592, 81] on select "**********" at bounding box center [481, 83] width 287 height 23
select select "*"
click at [338, 72] on select "**********" at bounding box center [481, 83] width 287 height 23
click at [585, 229] on button "أضف تحديث جديد" at bounding box center [586, 233] width 75 height 22
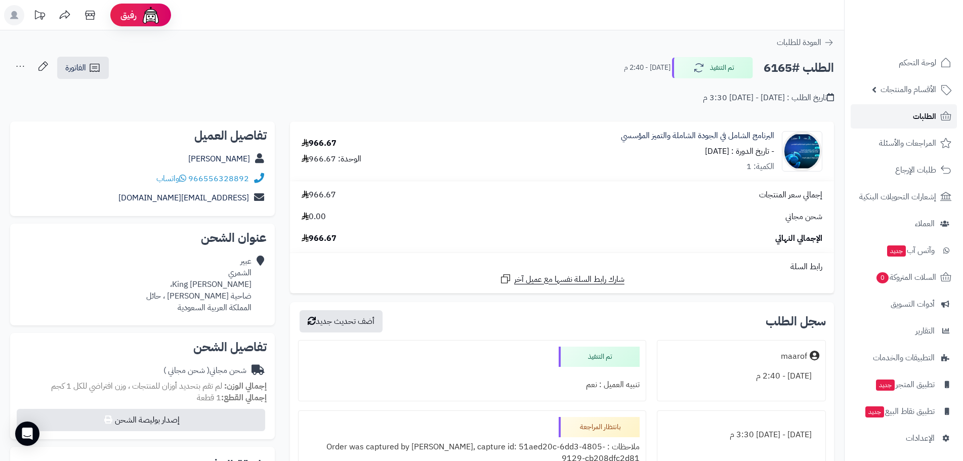
click at [909, 109] on link "الطلبات" at bounding box center [904, 116] width 106 height 24
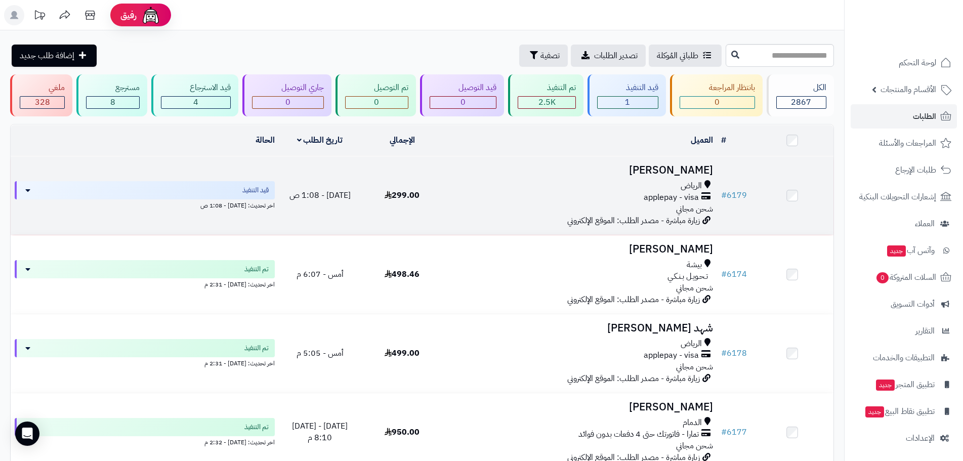
click at [683, 174] on h3 "[PERSON_NAME]" at bounding box center [580, 170] width 266 height 12
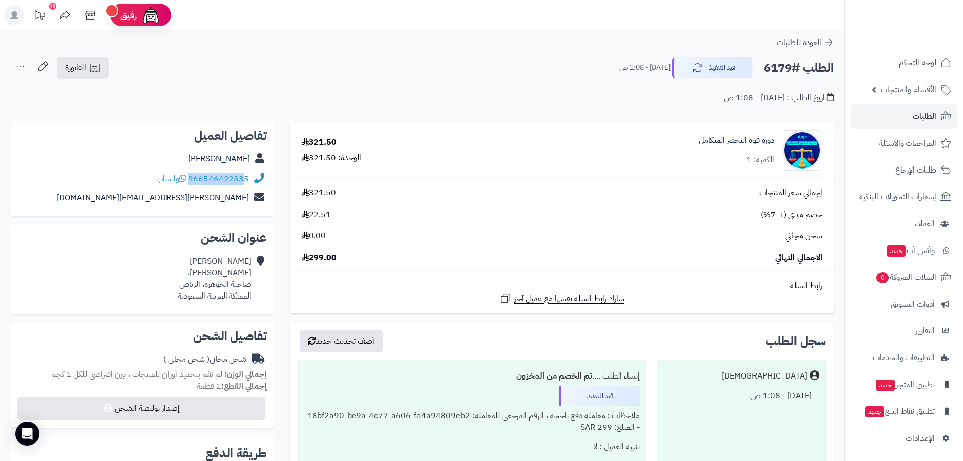
click at [245, 179] on div "966546422335 واتساب" at bounding box center [142, 179] width 248 height 20
click at [113, 175] on div "966546422335 واتساب" at bounding box center [142, 179] width 248 height 20
drag, startPoint x: 189, startPoint y: 177, endPoint x: 261, endPoint y: 175, distance: 71.9
click at [261, 177] on div "966546422335 واتساب" at bounding box center [142, 179] width 248 height 20
copy div "966546422335"
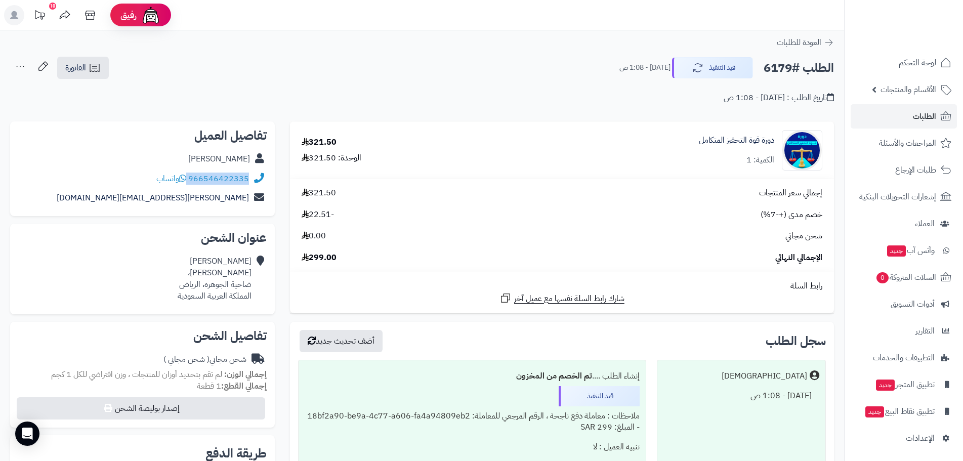
drag, startPoint x: 193, startPoint y: 156, endPoint x: 250, endPoint y: 161, distance: 57.4
click at [250, 161] on div "[PERSON_NAME]" at bounding box center [142, 159] width 248 height 20
copy link "[PERSON_NAME]"
drag, startPoint x: 694, startPoint y: 139, endPoint x: 774, endPoint y: 143, distance: 80.0
click at [774, 143] on div "دورة قوة التحفيز المتكامل الكمية: 1" at bounding box center [660, 150] width 340 height 40
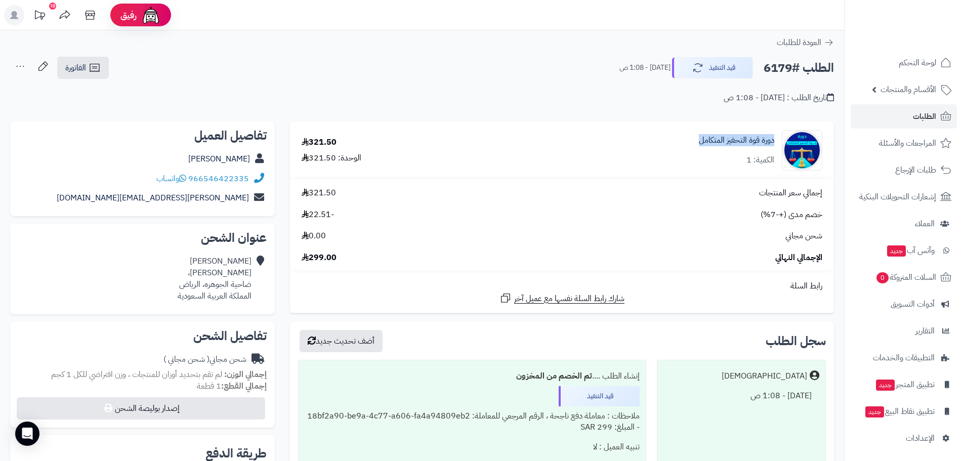
copy link "دورة قوة التحفيز المتكامل"
click at [735, 69] on button "قيد التنفيذ" at bounding box center [712, 67] width 81 height 21
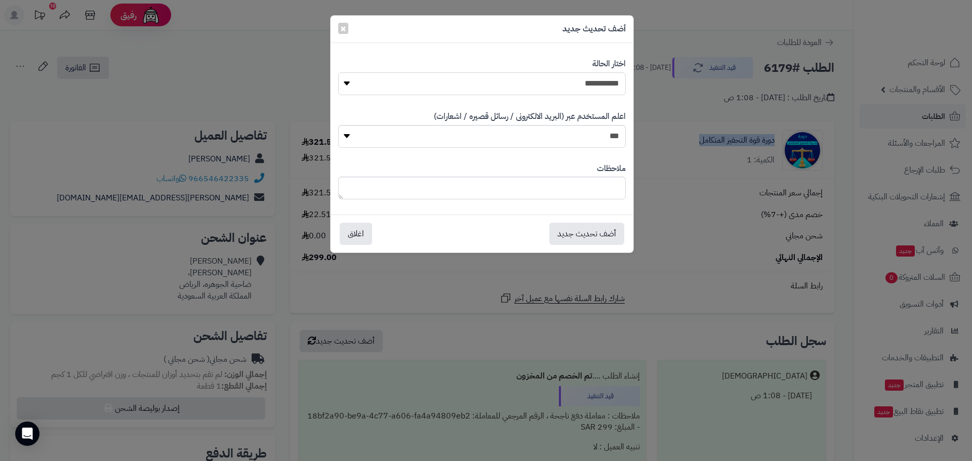
drag, startPoint x: 615, startPoint y: 80, endPoint x: 614, endPoint y: 87, distance: 6.8
click at [615, 80] on select "**********" at bounding box center [481, 83] width 287 height 23
select select "*"
click at [338, 72] on select "**********" at bounding box center [481, 83] width 287 height 23
click at [581, 229] on button "أضف تحديث جديد" at bounding box center [586, 233] width 75 height 22
